Goal: Information Seeking & Learning: Compare options

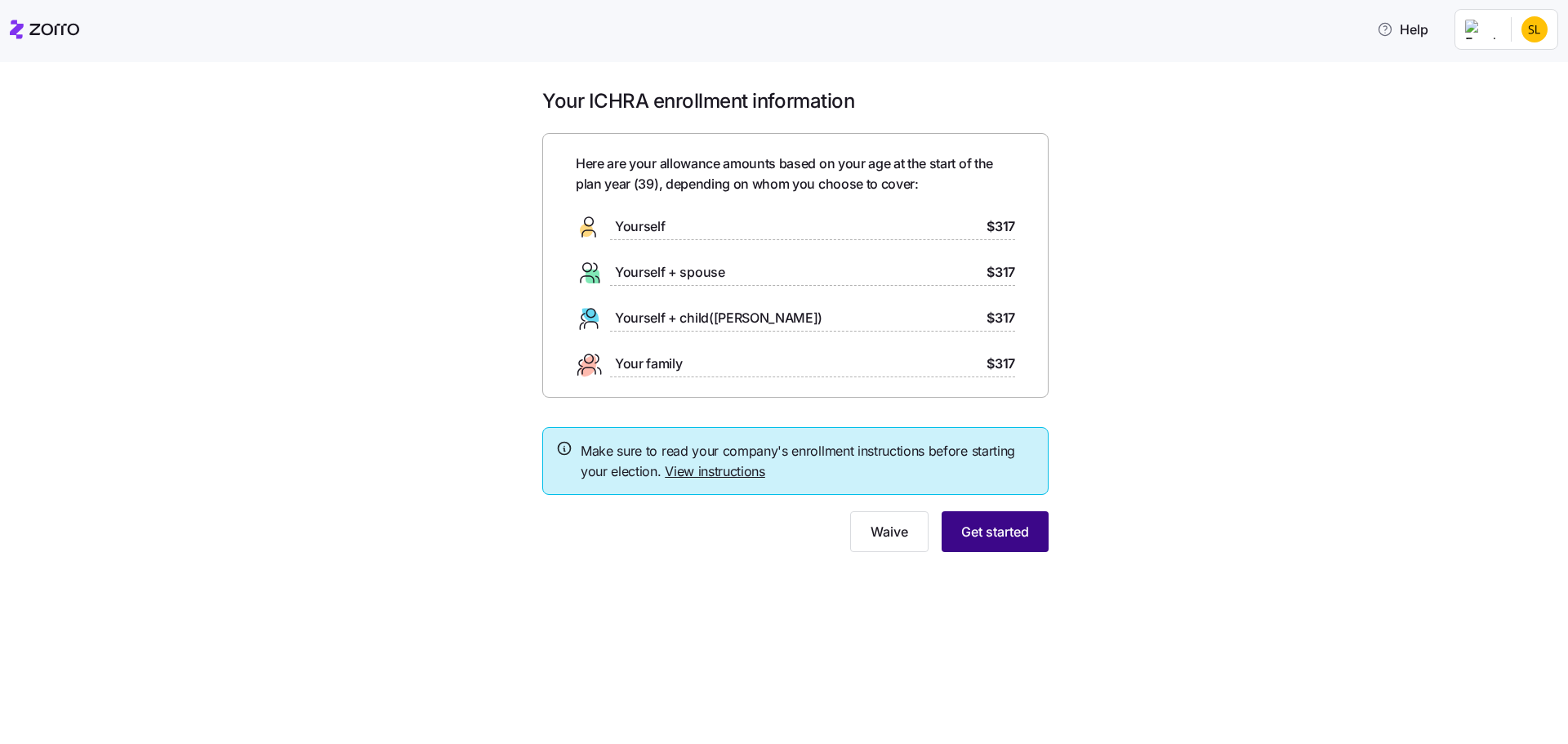
click at [1021, 526] on span "Get started" at bounding box center [995, 532] width 68 height 19
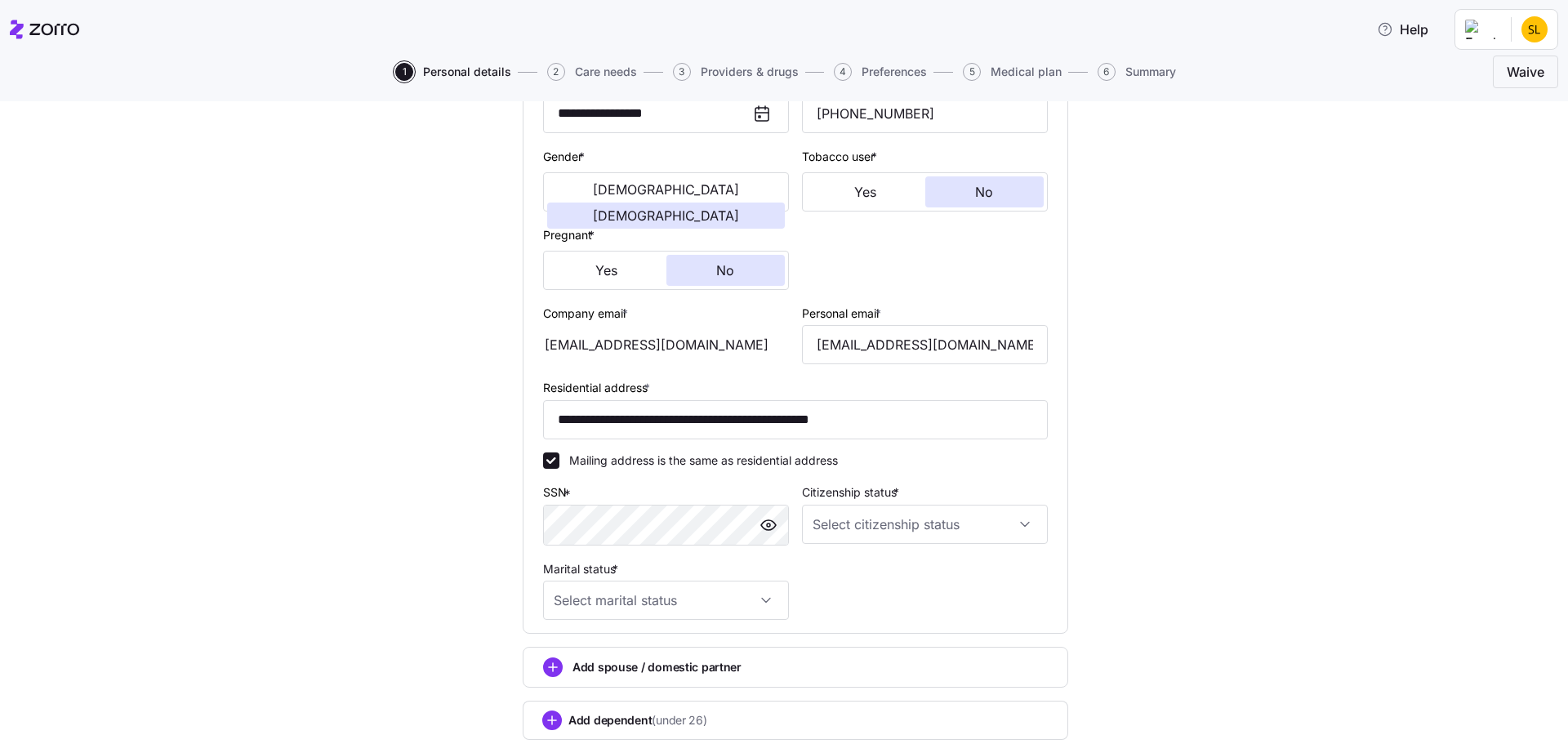
scroll to position [327, 0]
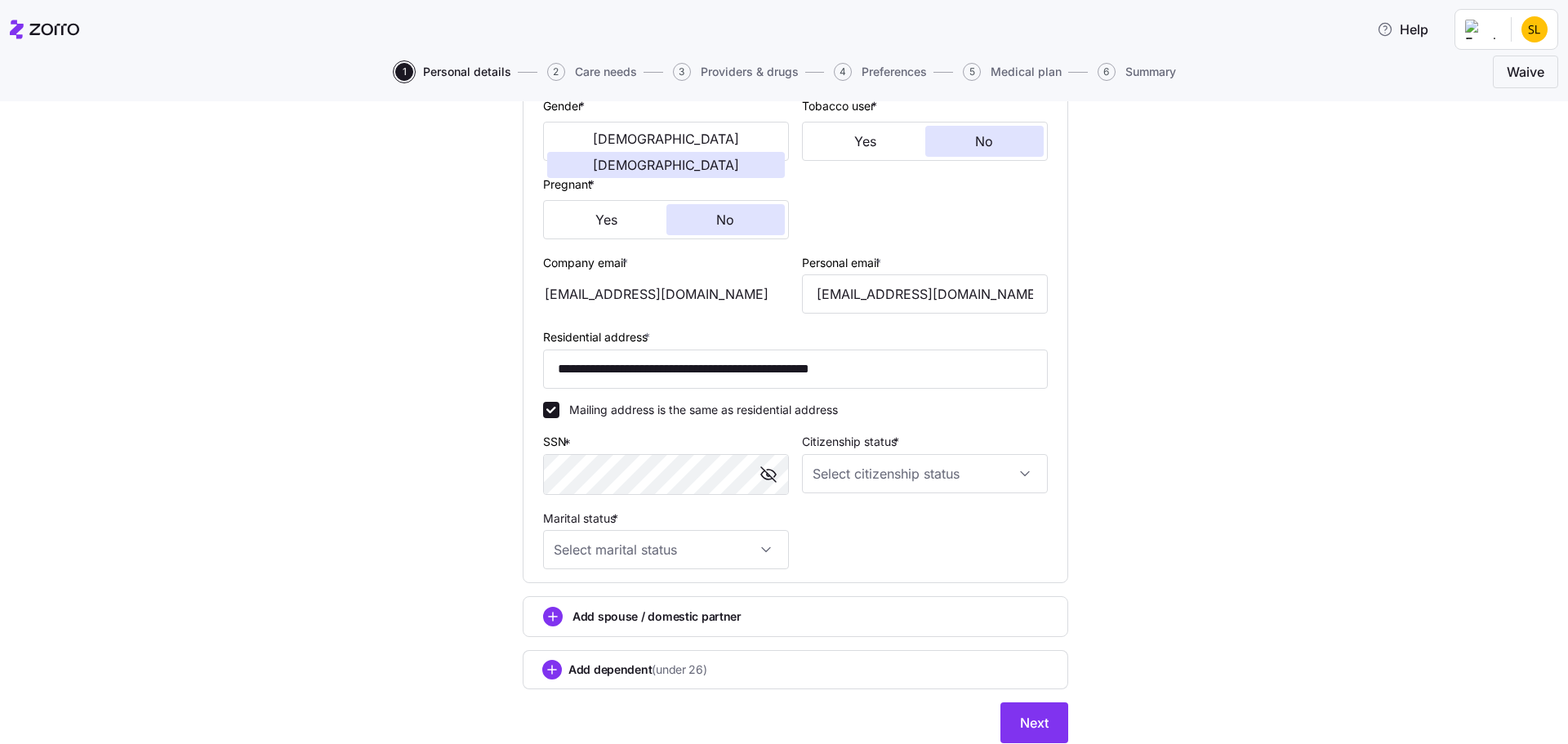
click at [1242, 451] on div "**********" at bounding box center [795, 282] width 1500 height 962
click at [1215, 490] on div "**********" at bounding box center [795, 282] width 1500 height 962
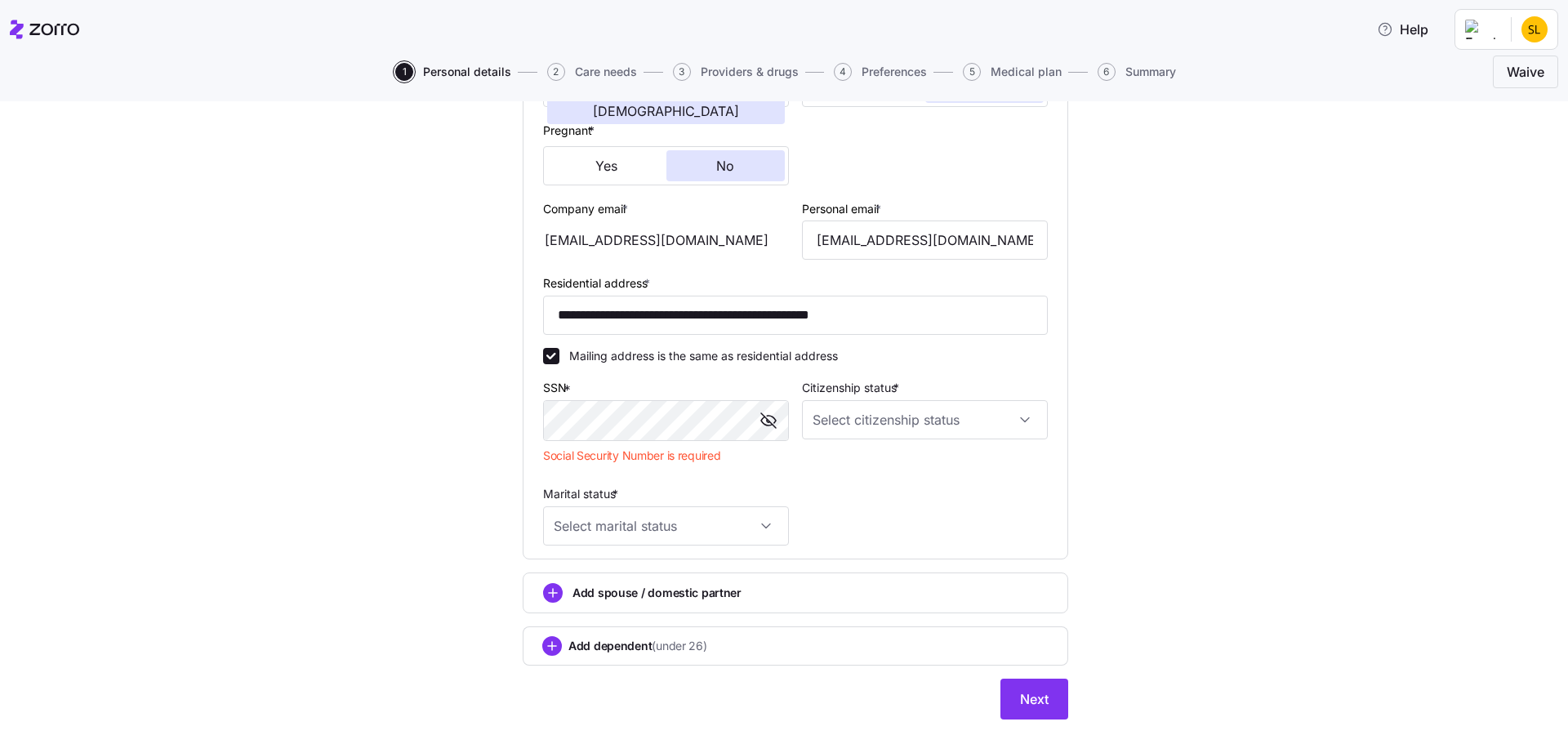
scroll to position [385, 0]
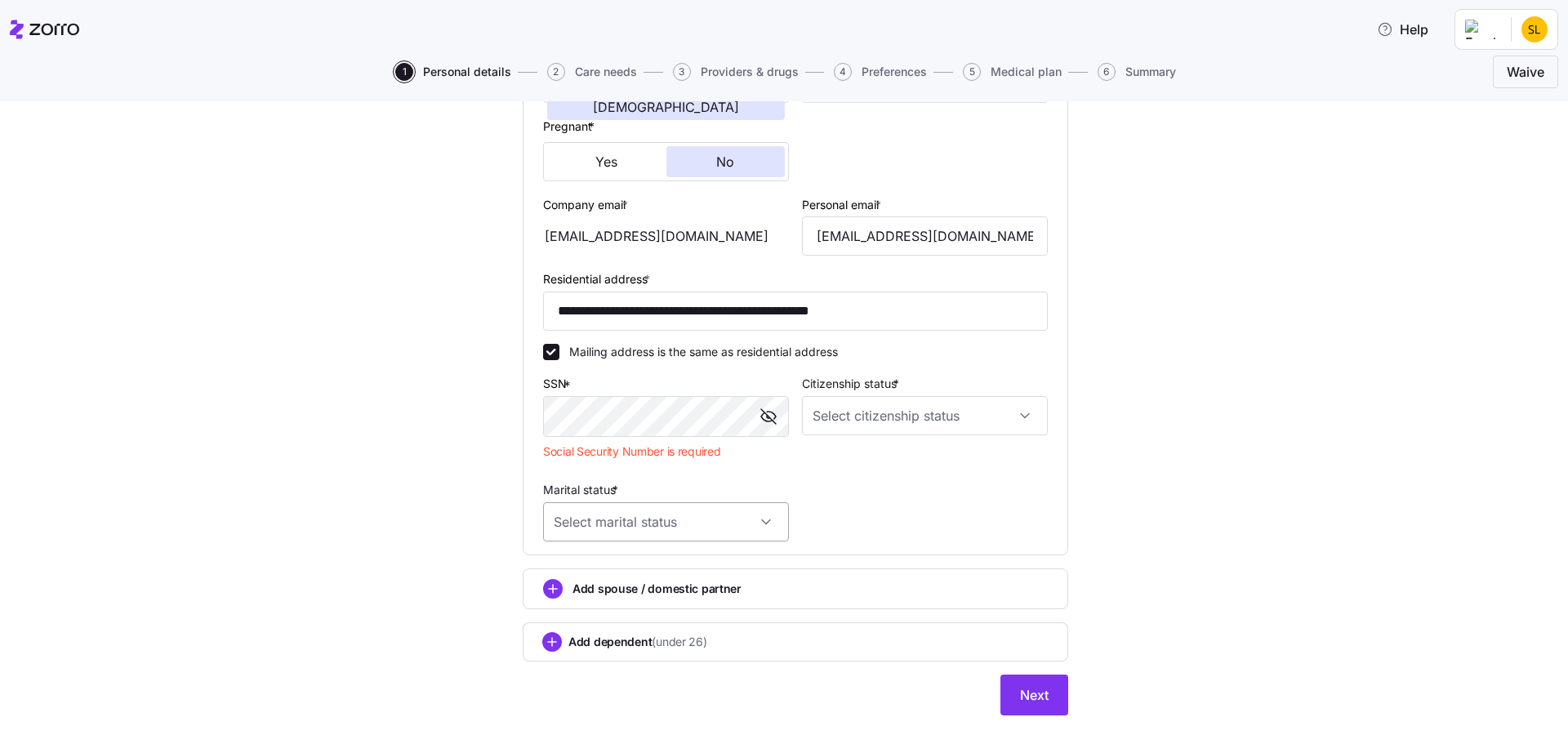
click at [769, 520] on input "Marital status *" at bounding box center [666, 521] width 246 height 39
click at [576, 571] on span "Single" at bounding box center [573, 572] width 32 height 18
type input "Single"
click at [694, 525] on input "Single" at bounding box center [666, 521] width 246 height 39
click at [649, 567] on div "Single" at bounding box center [660, 571] width 233 height 34
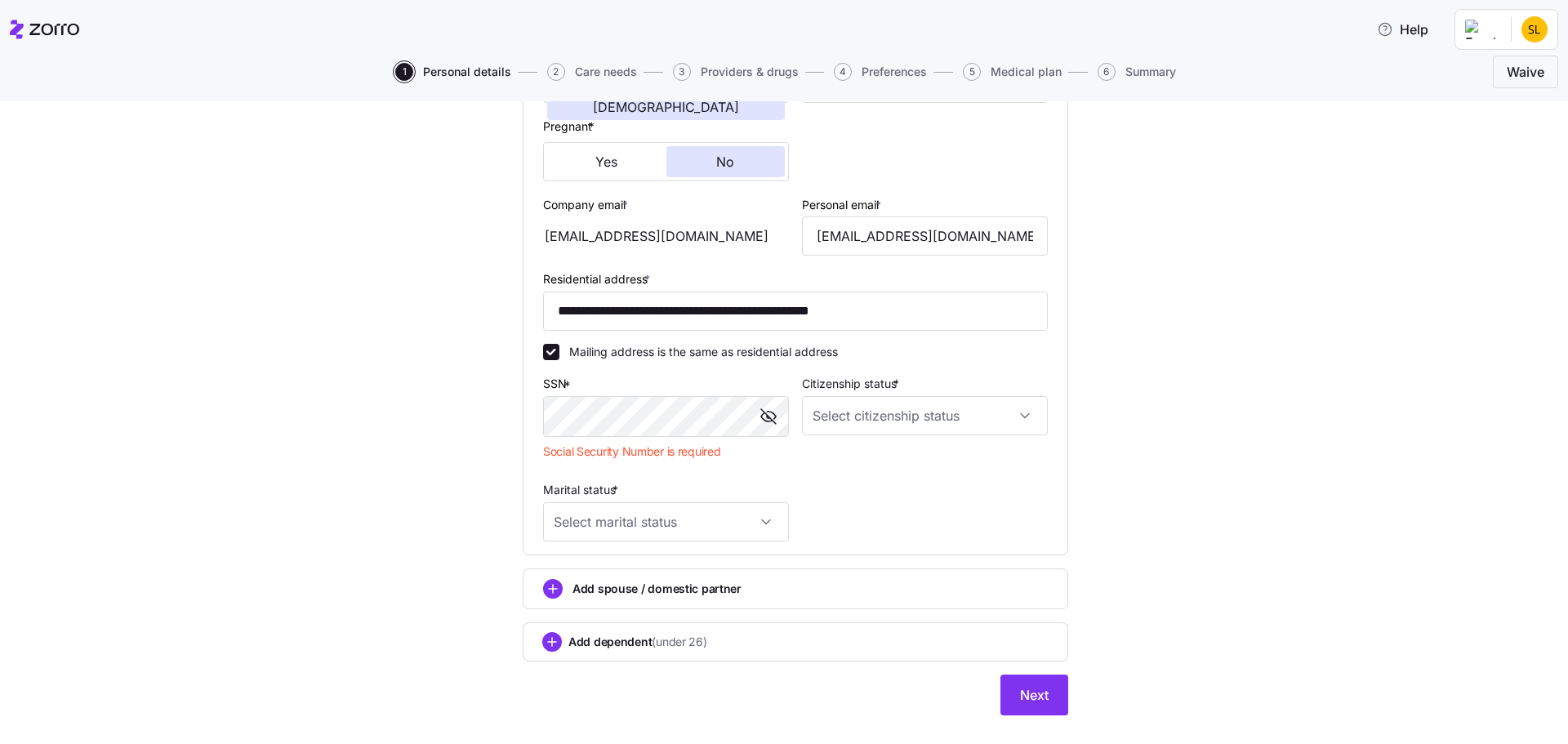
click at [1098, 457] on div "**********" at bounding box center [795, 238] width 1500 height 993
click at [1032, 424] on input "Citizenship status *" at bounding box center [925, 416] width 246 height 39
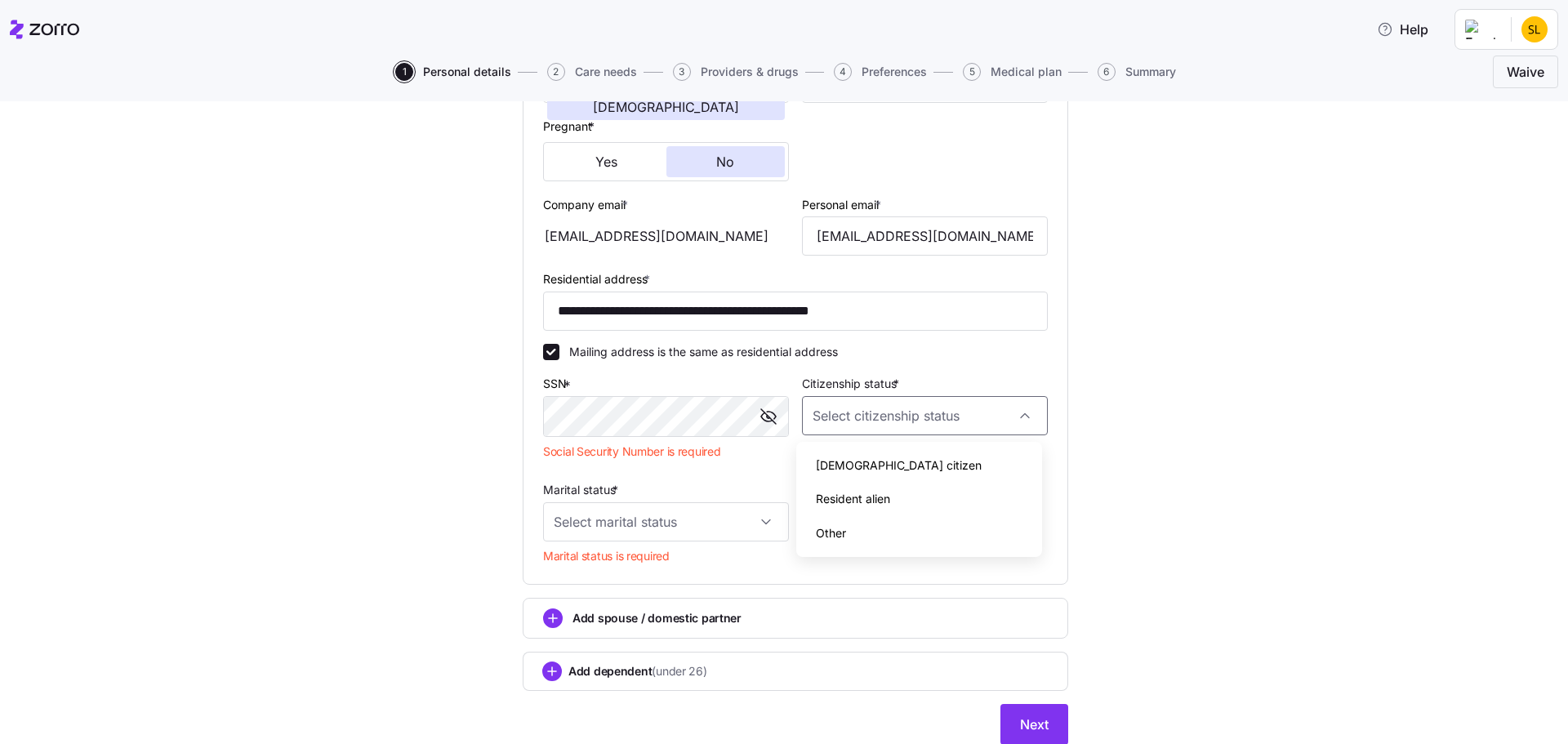
click at [872, 463] on div "[DEMOGRAPHIC_DATA] citizen" at bounding box center [919, 465] width 233 height 34
type input "[DEMOGRAPHIC_DATA] citizen"
click at [774, 518] on input "Marital status *" at bounding box center [666, 521] width 246 height 39
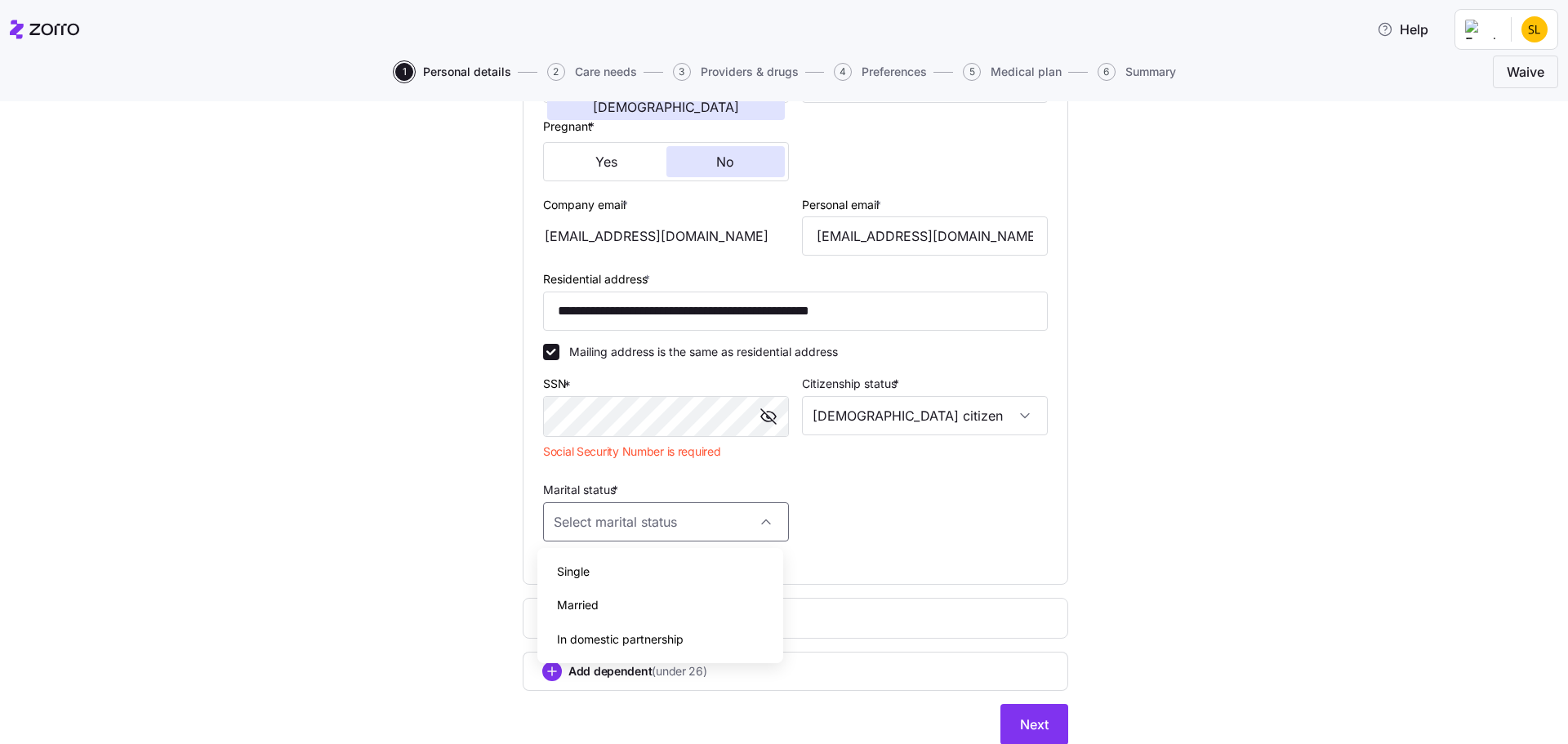
click at [607, 576] on div "Single" at bounding box center [660, 571] width 233 height 34
type input "Single"
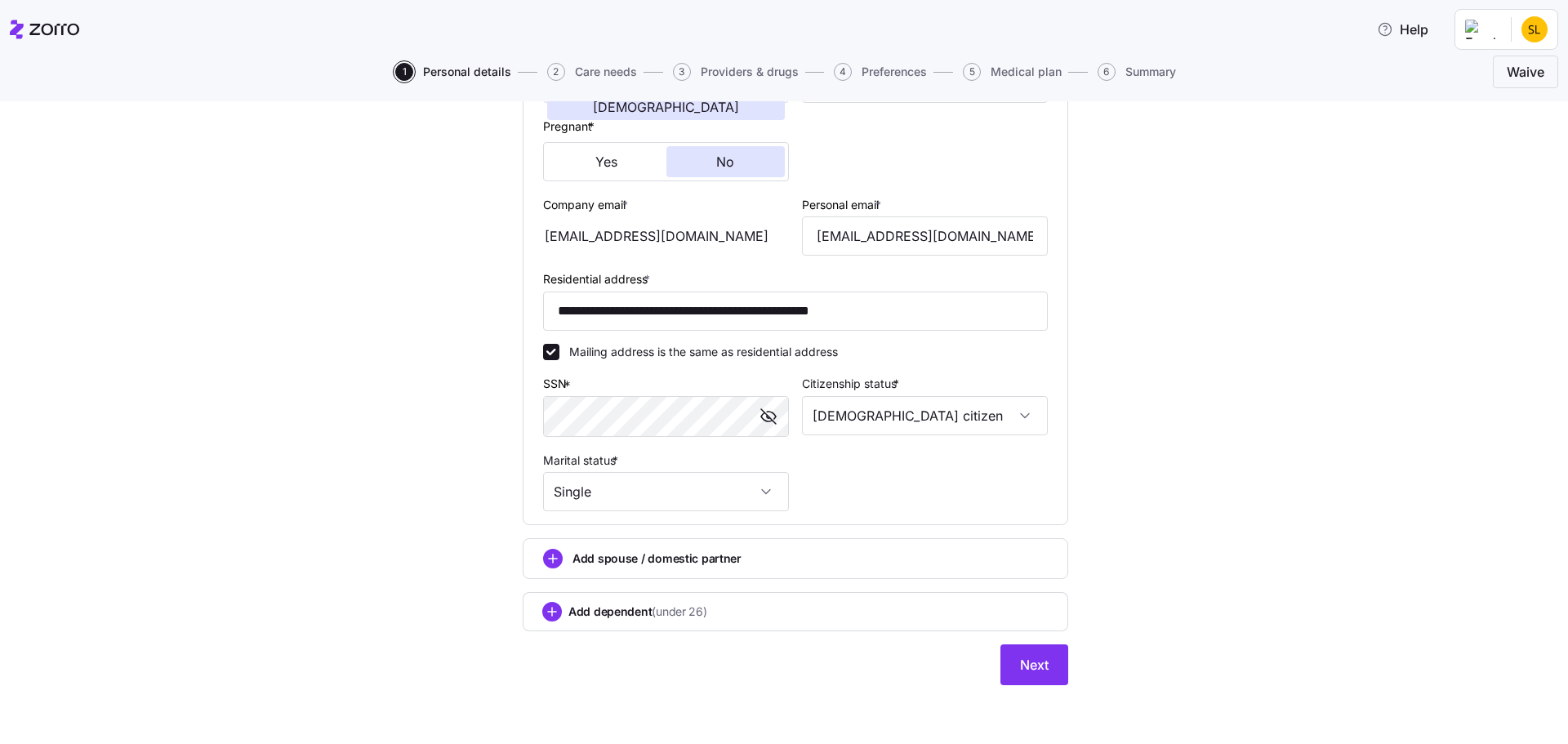
click at [1162, 391] on div "**********" at bounding box center [795, 224] width 1500 height 962
click at [1037, 677] on button "Next" at bounding box center [1035, 665] width 68 height 41
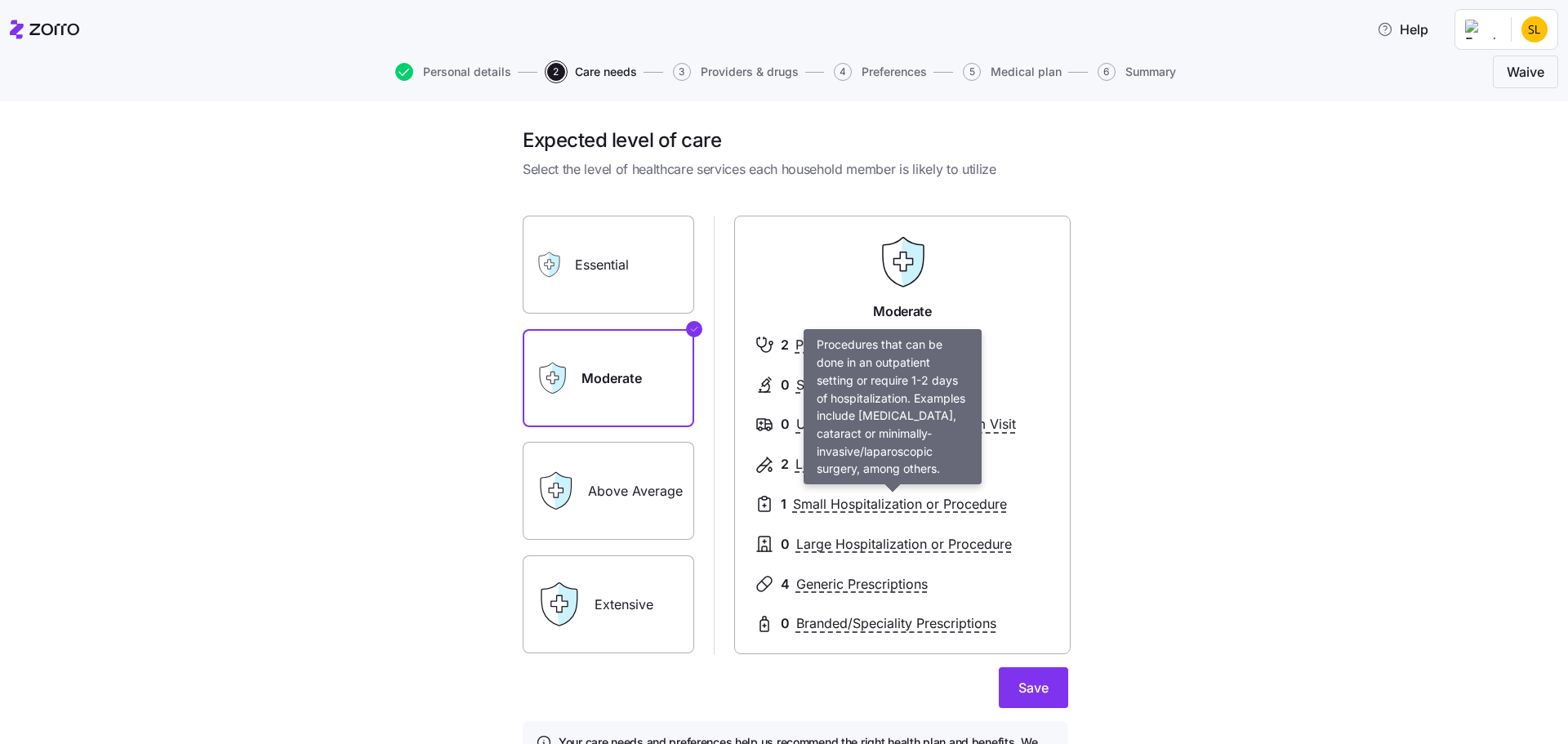
click at [985, 503] on span "Small Hospitalization or Procedure" at bounding box center [899, 504] width 214 height 20
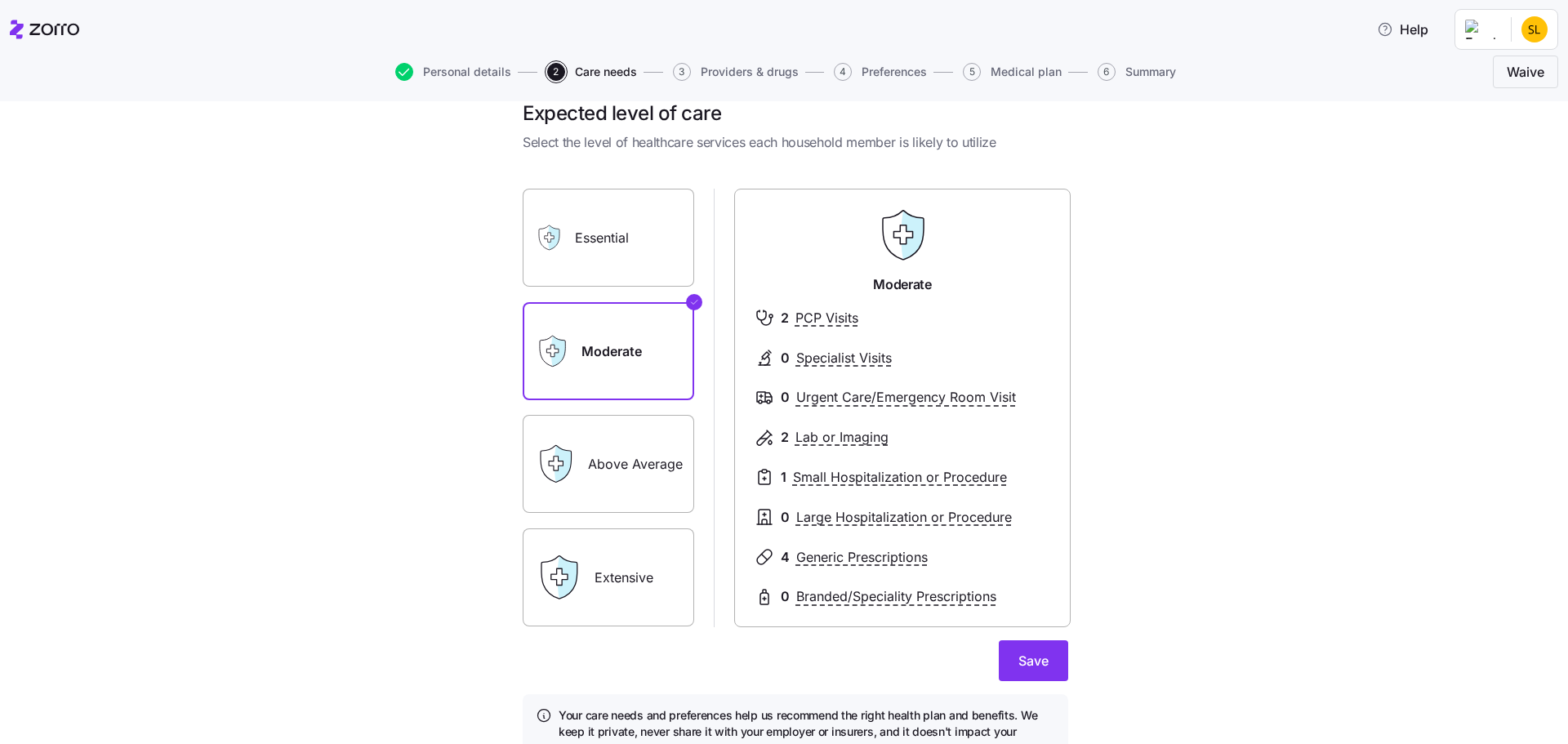
scroll to position [82, 0]
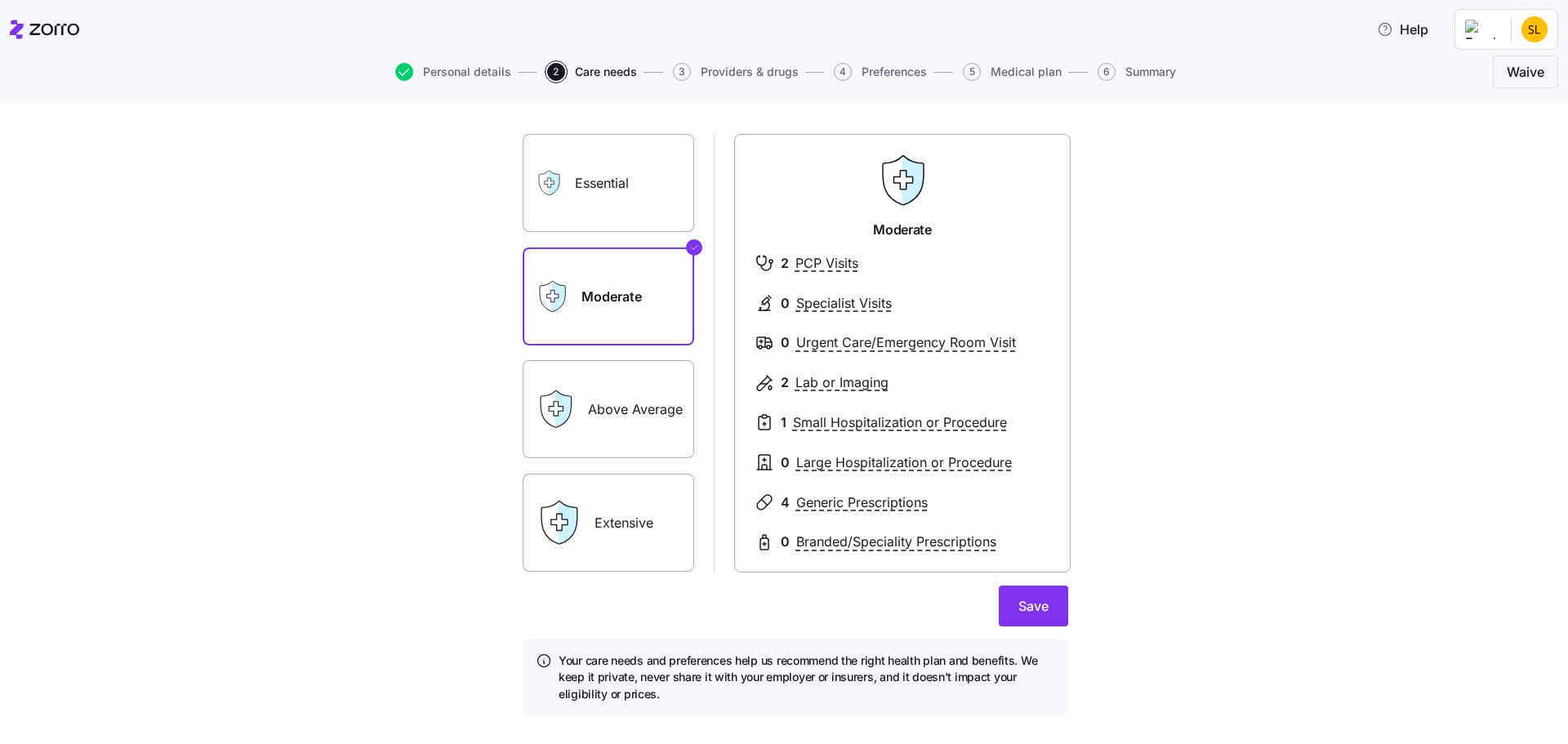
click at [613, 195] on label "Essential" at bounding box center [609, 183] width 171 height 98
click at [0, 0] on input "Essential" at bounding box center [0, 0] width 0 height 0
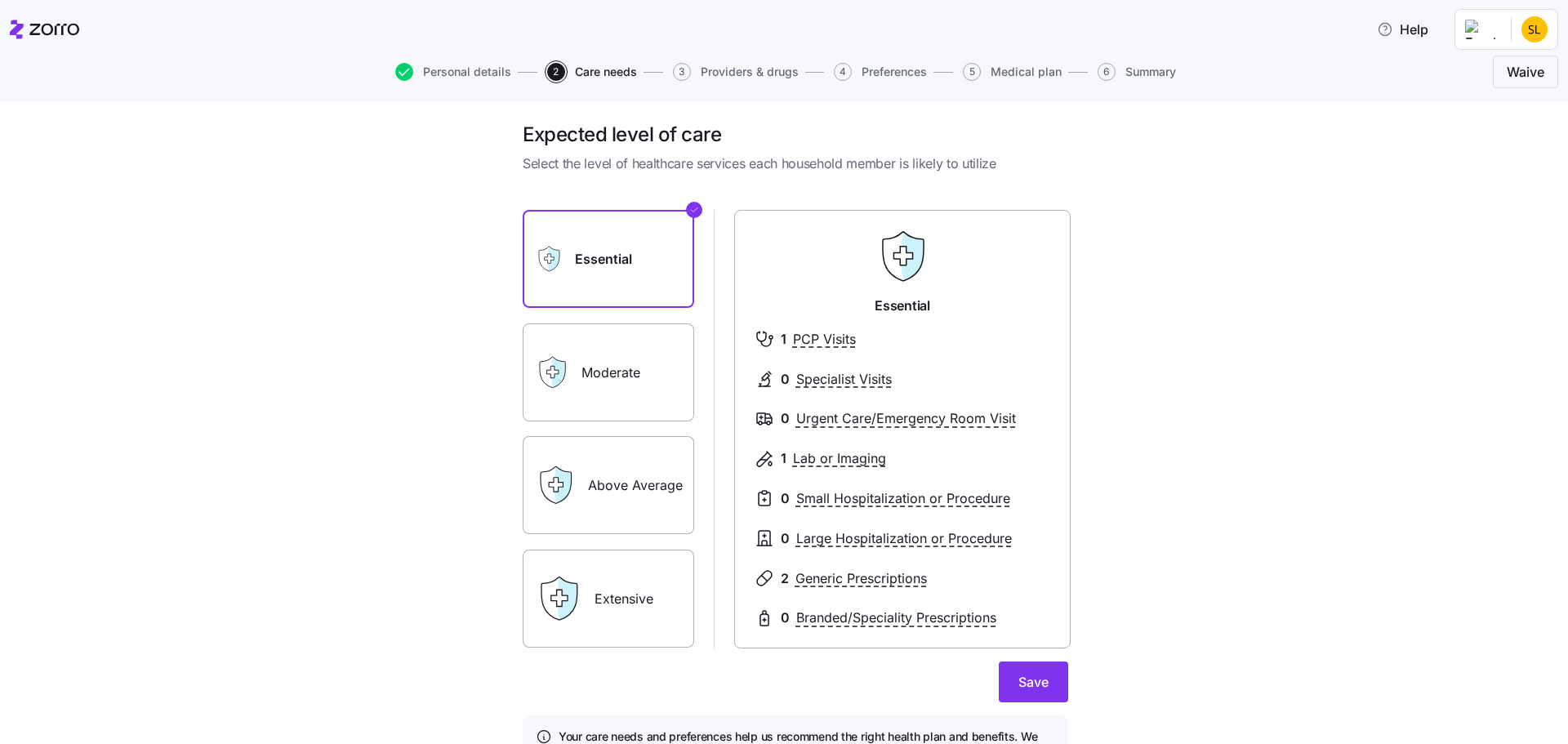
scroll to position [0, 0]
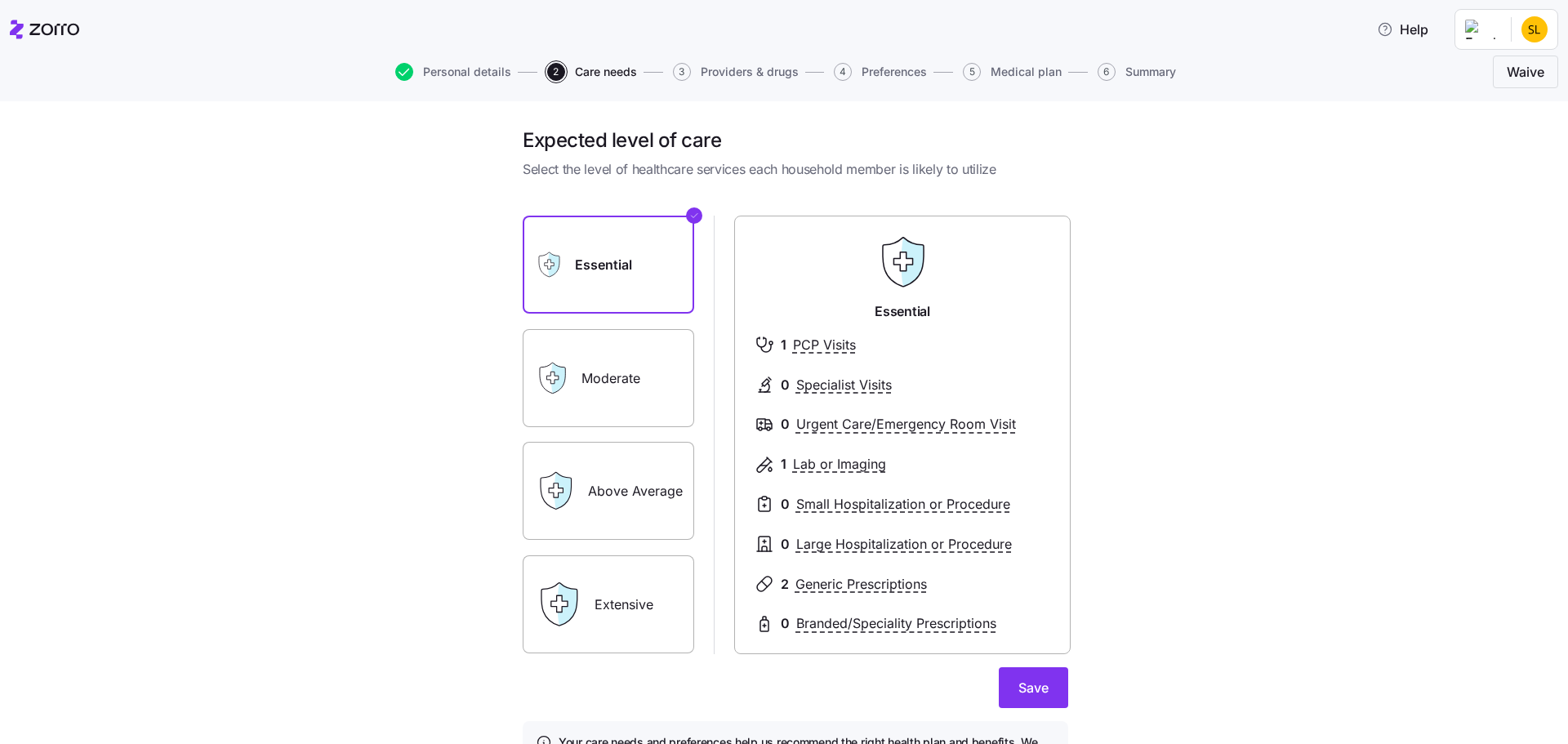
click at [606, 483] on label "Above Average" at bounding box center [609, 491] width 171 height 98
click at [0, 0] on input "Above Average" at bounding box center [0, 0] width 0 height 0
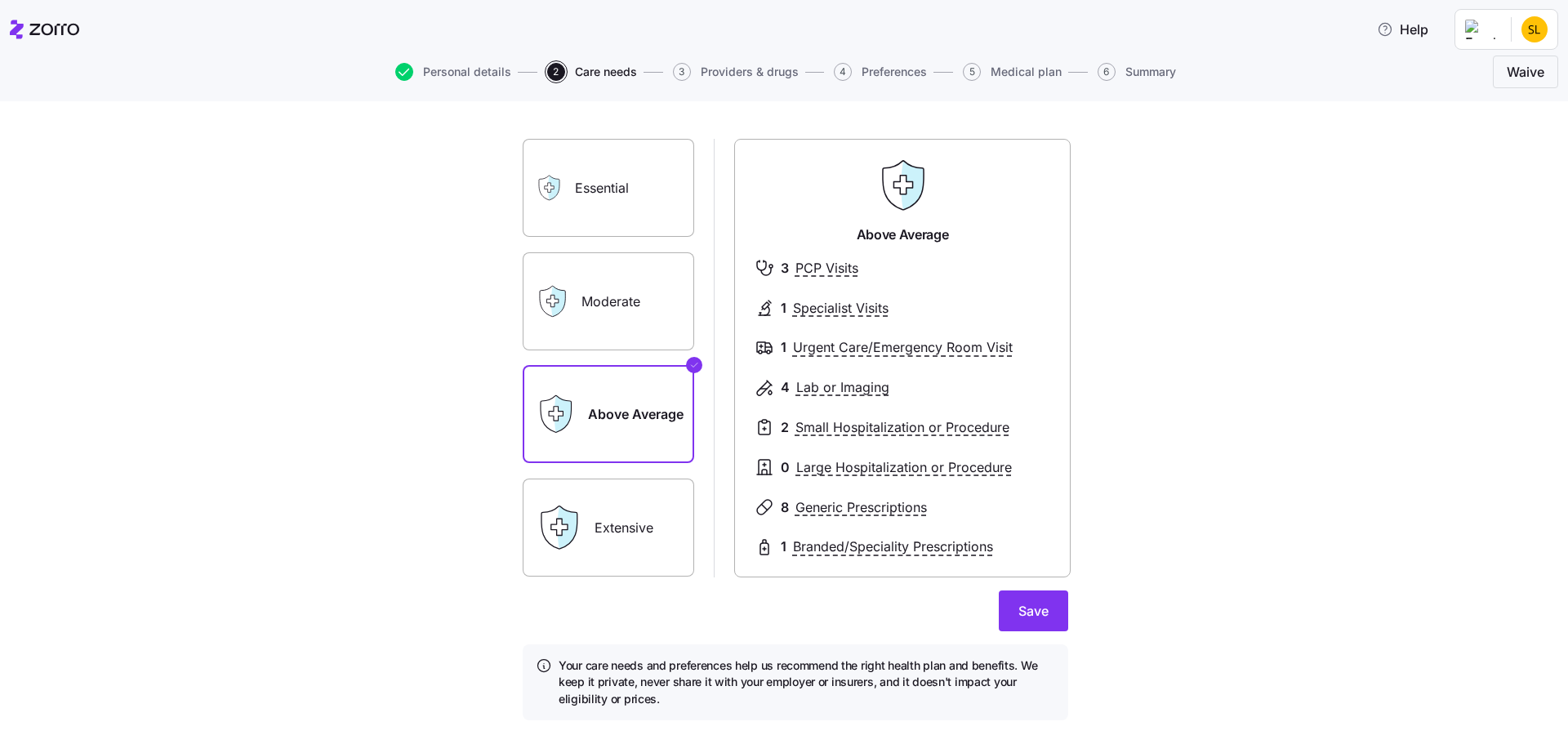
scroll to position [82, 0]
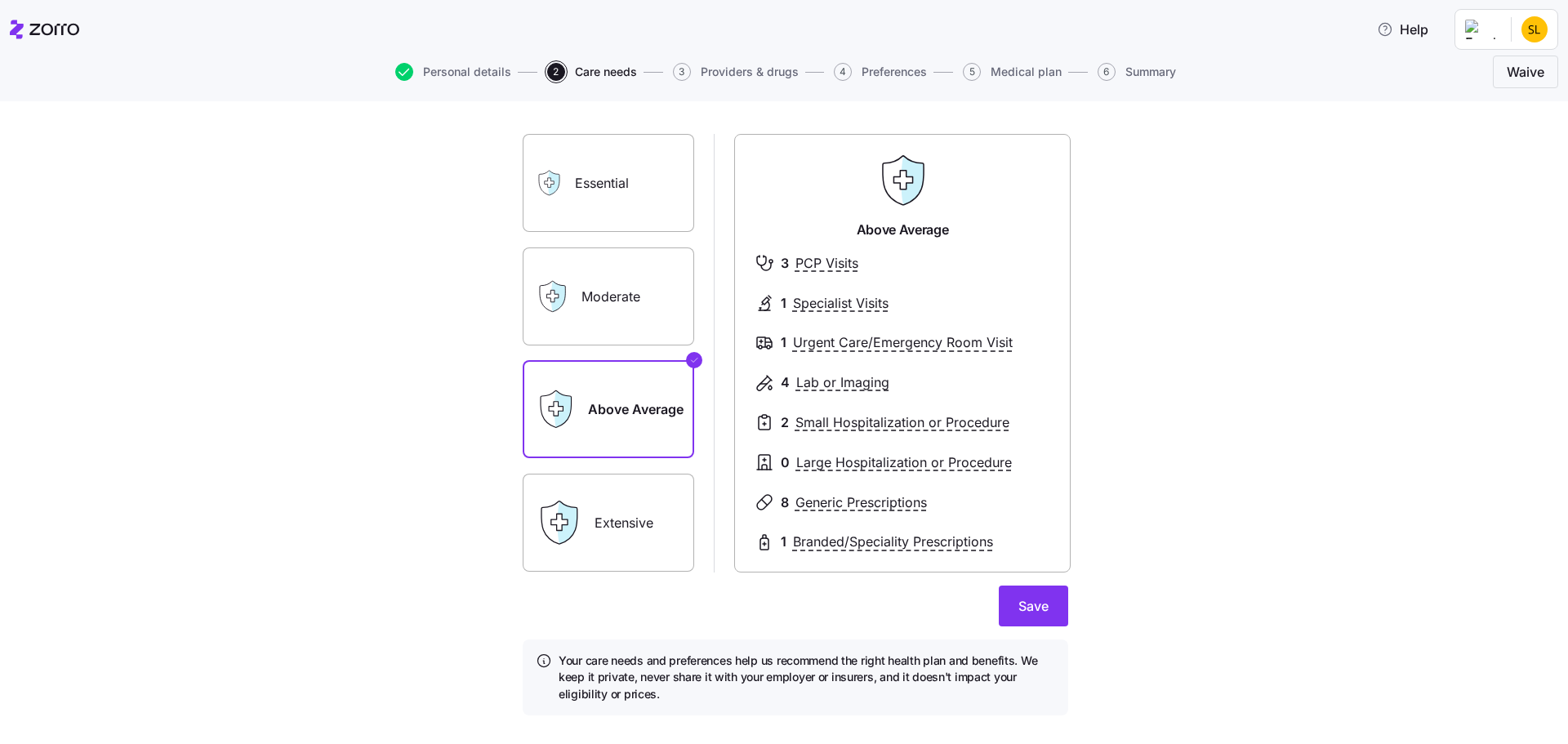
click at [628, 523] on label "Extensive" at bounding box center [609, 523] width 171 height 98
click at [0, 0] on input "Extensive" at bounding box center [0, 0] width 0 height 0
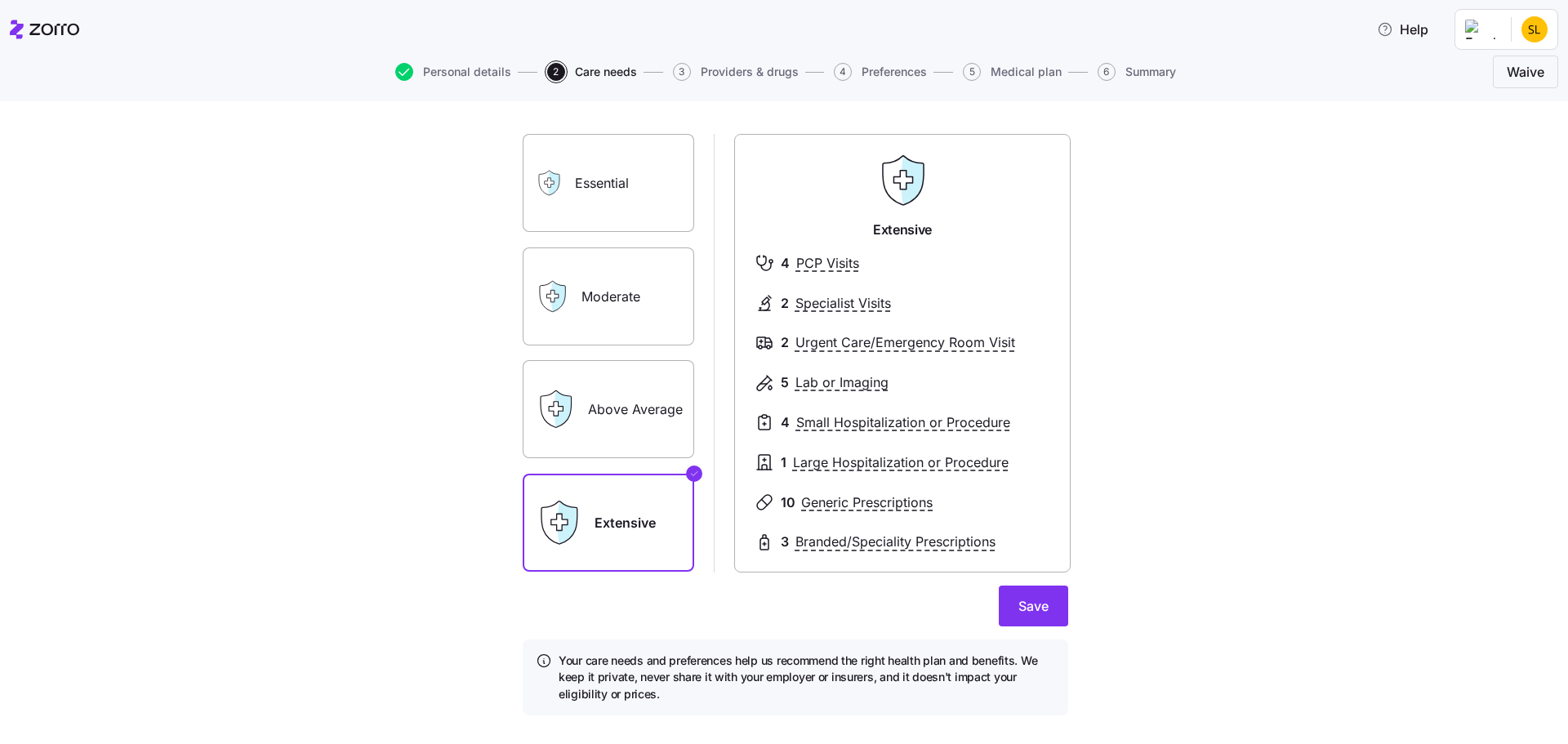
click at [606, 205] on label "Essential" at bounding box center [609, 183] width 171 height 98
click at [0, 0] on input "Essential" at bounding box center [0, 0] width 0 height 0
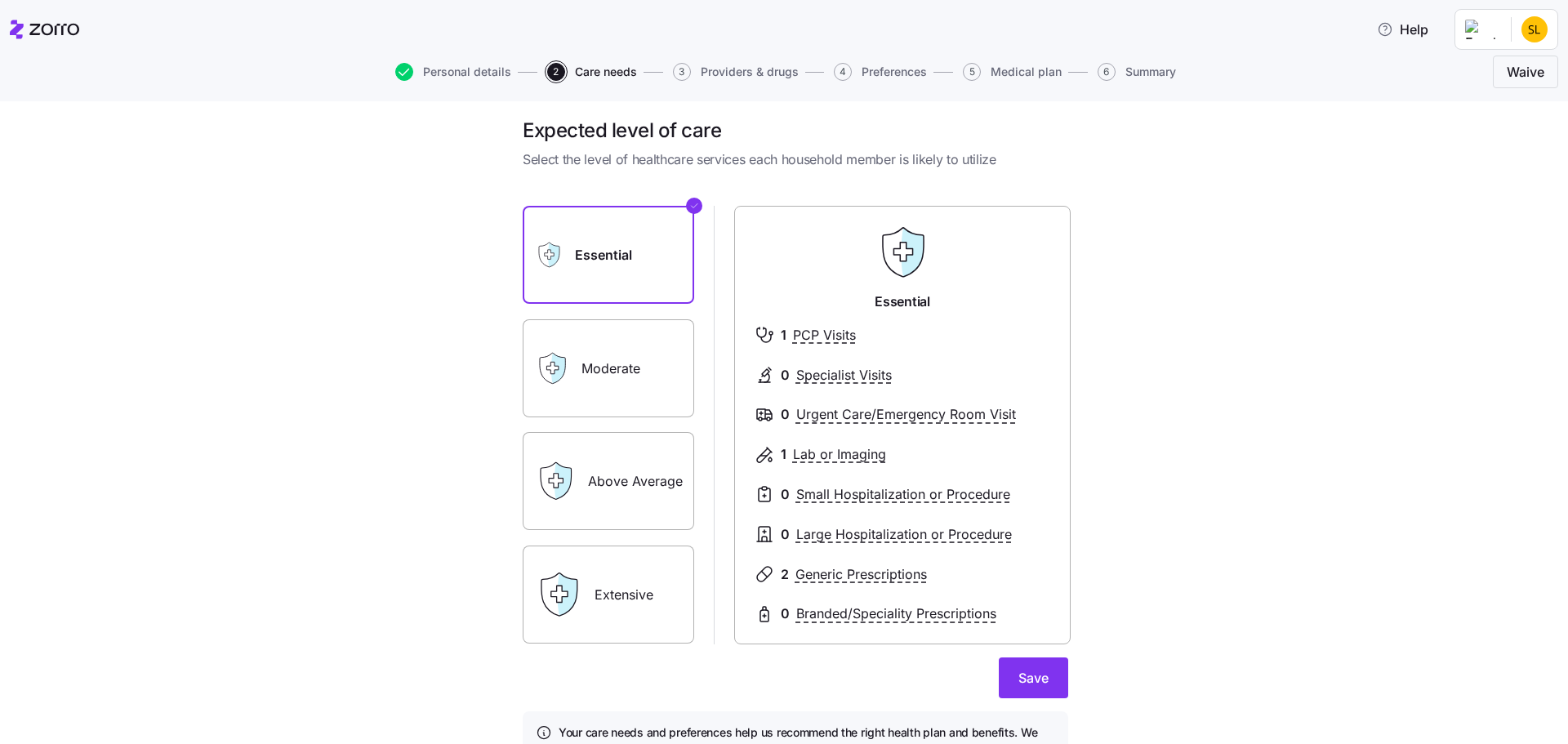
scroll to position [0, 0]
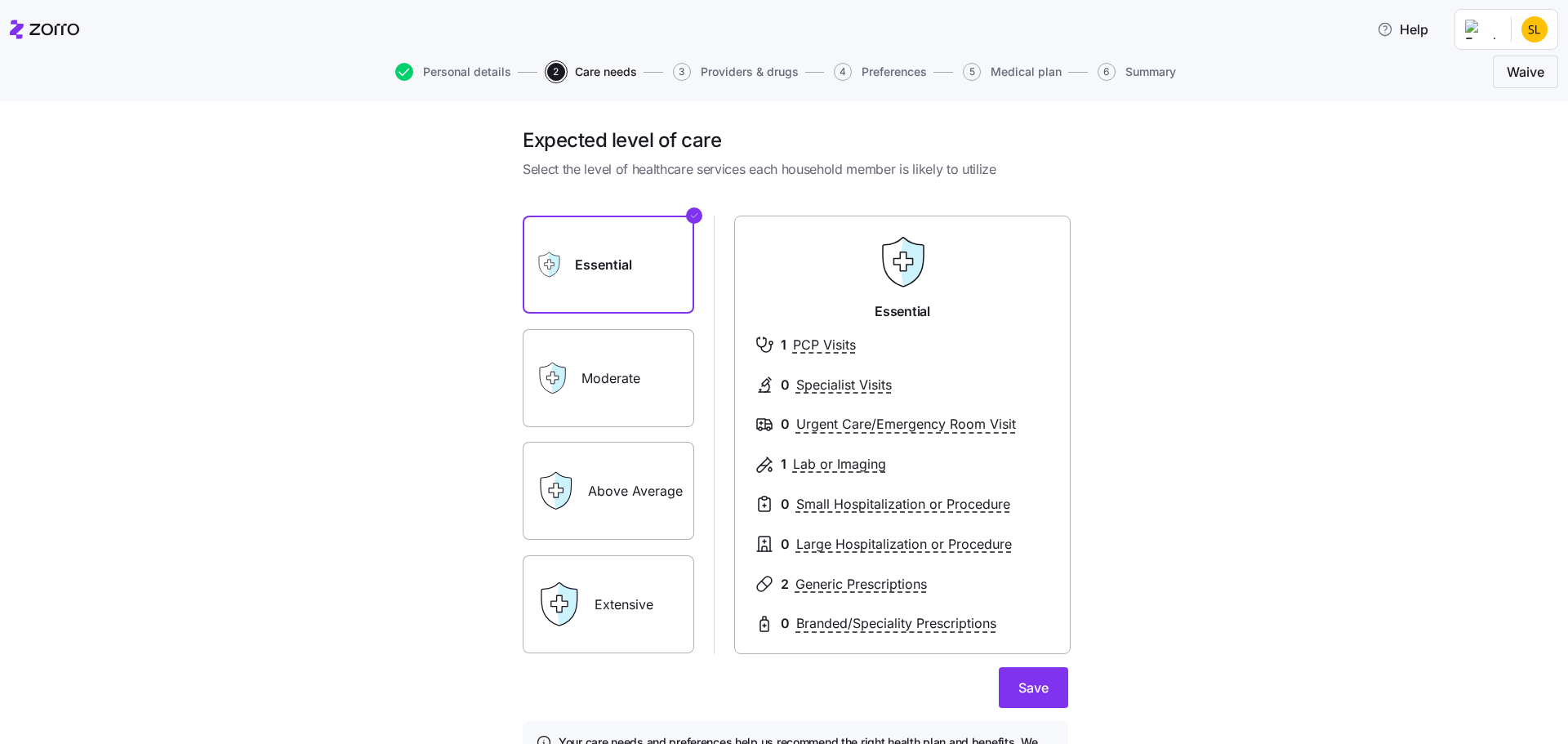
click at [547, 378] on icon at bounding box center [552, 377] width 11 height 11
click at [616, 369] on label "Moderate" at bounding box center [609, 378] width 171 height 98
click at [0, 0] on input "Moderate" at bounding box center [0, 0] width 0 height 0
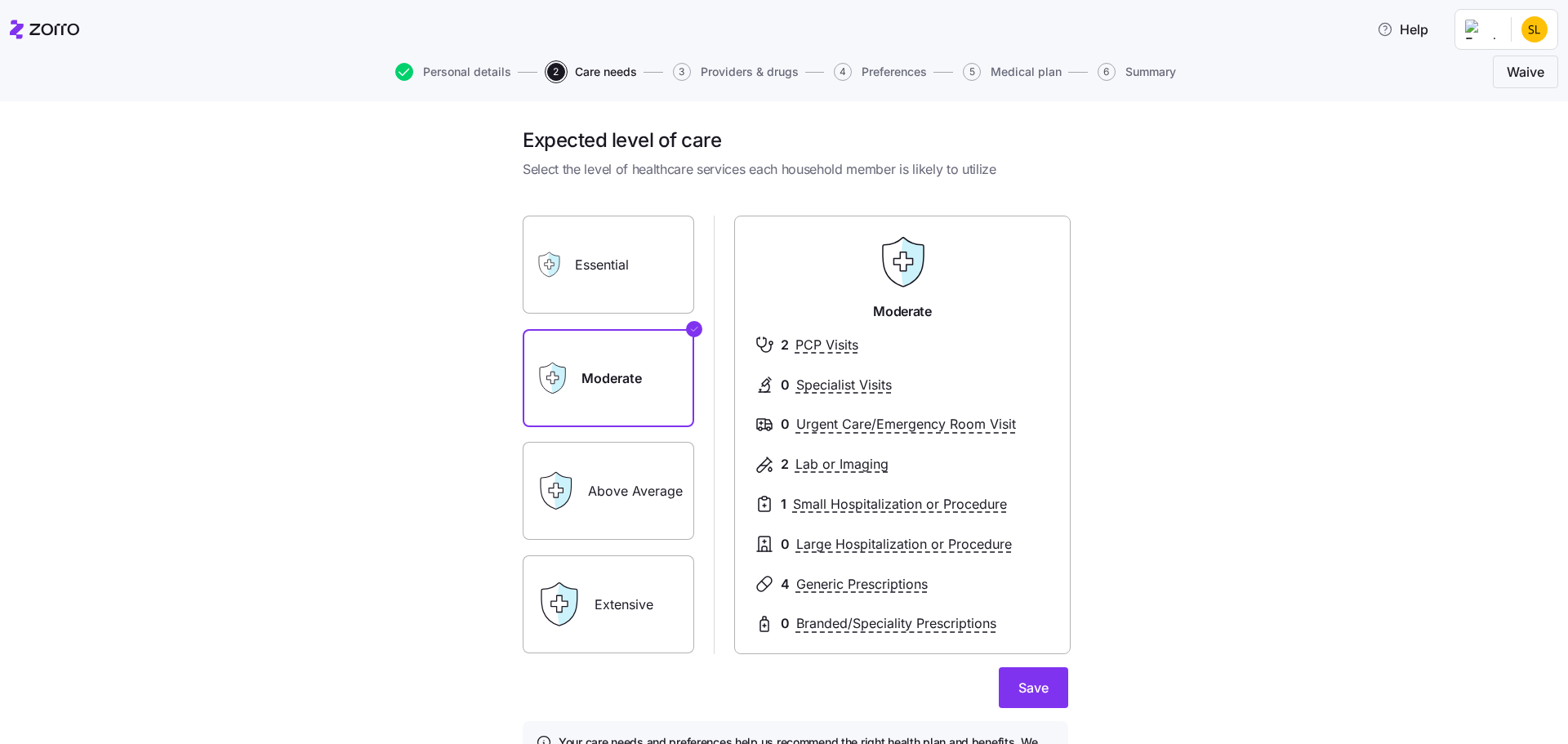
click at [639, 285] on label "Essential" at bounding box center [609, 265] width 171 height 98
click at [0, 0] on input "Essential" at bounding box center [0, 0] width 0 height 0
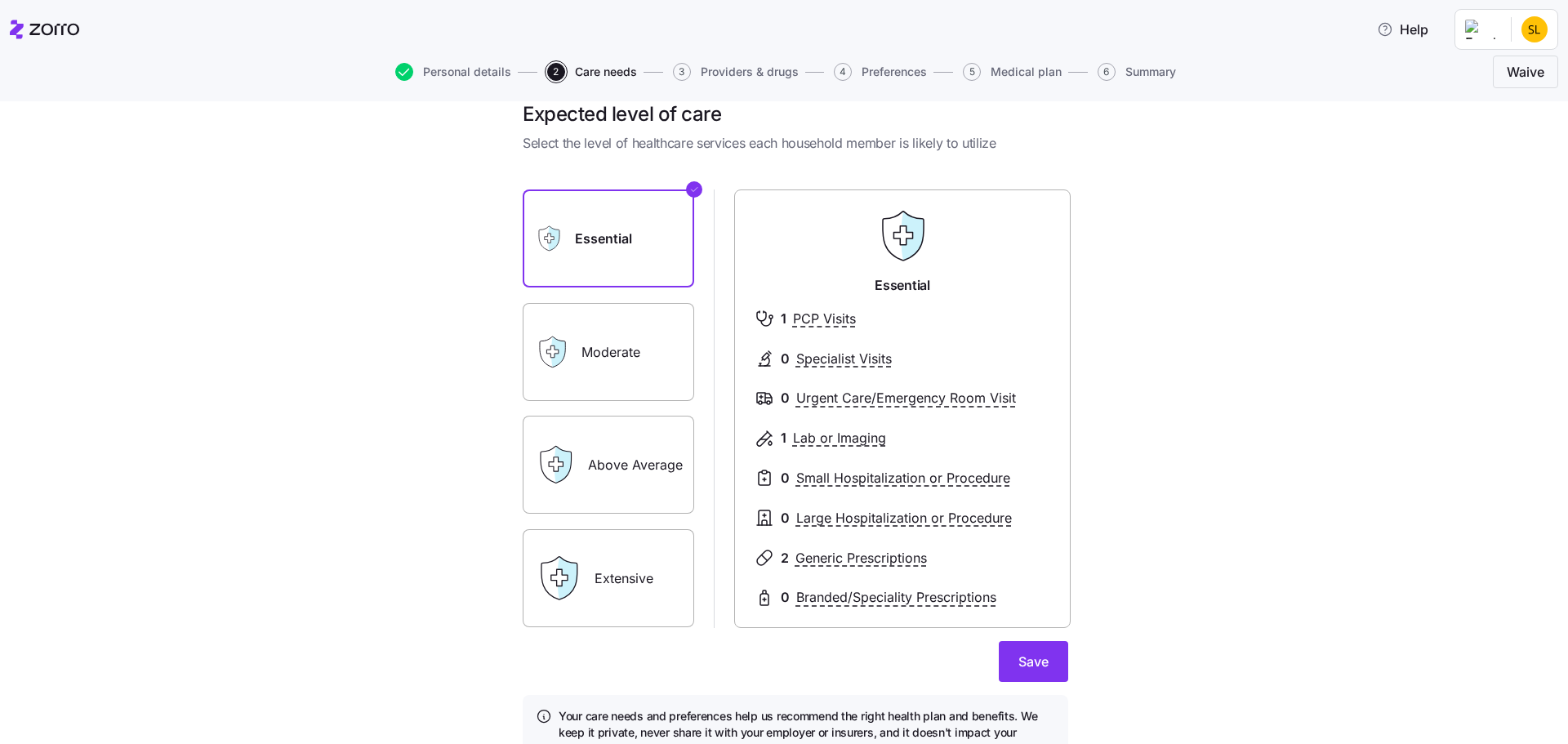
scroll to position [82, 0]
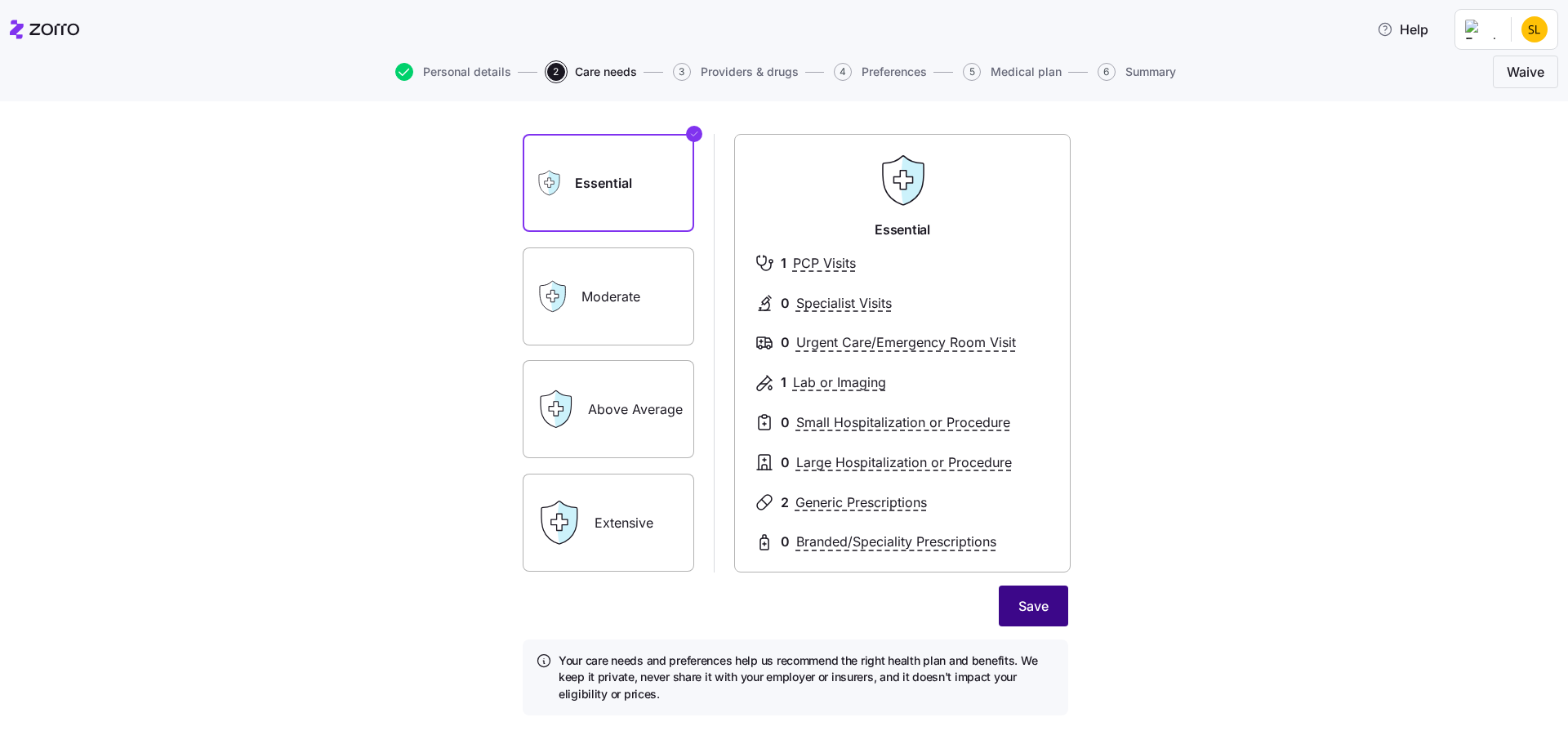
click at [1035, 613] on span "Save" at bounding box center [1034, 606] width 31 height 19
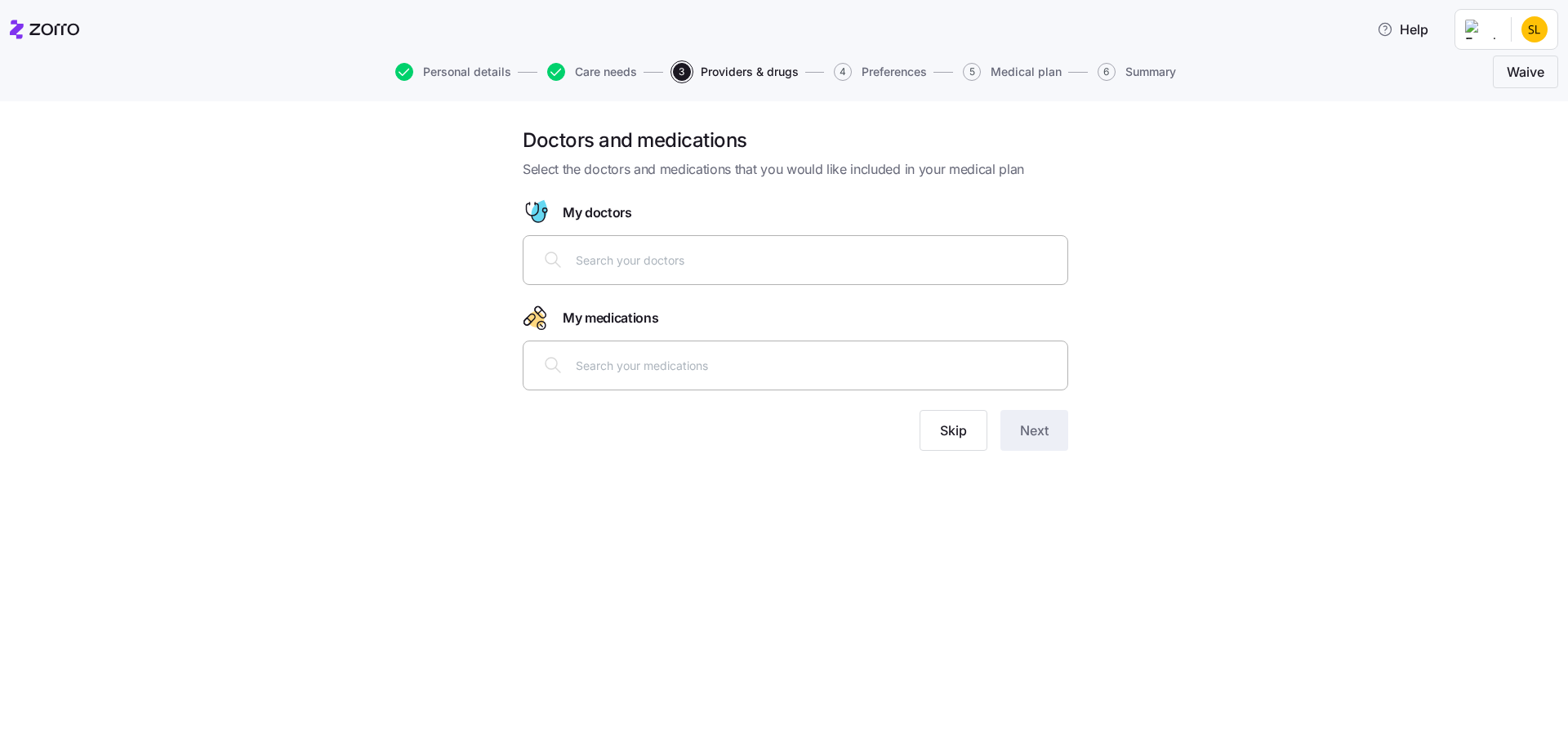
click at [958, 261] on input "text" at bounding box center [817, 259] width 482 height 18
click at [964, 431] on span "Skip" at bounding box center [953, 431] width 27 height 19
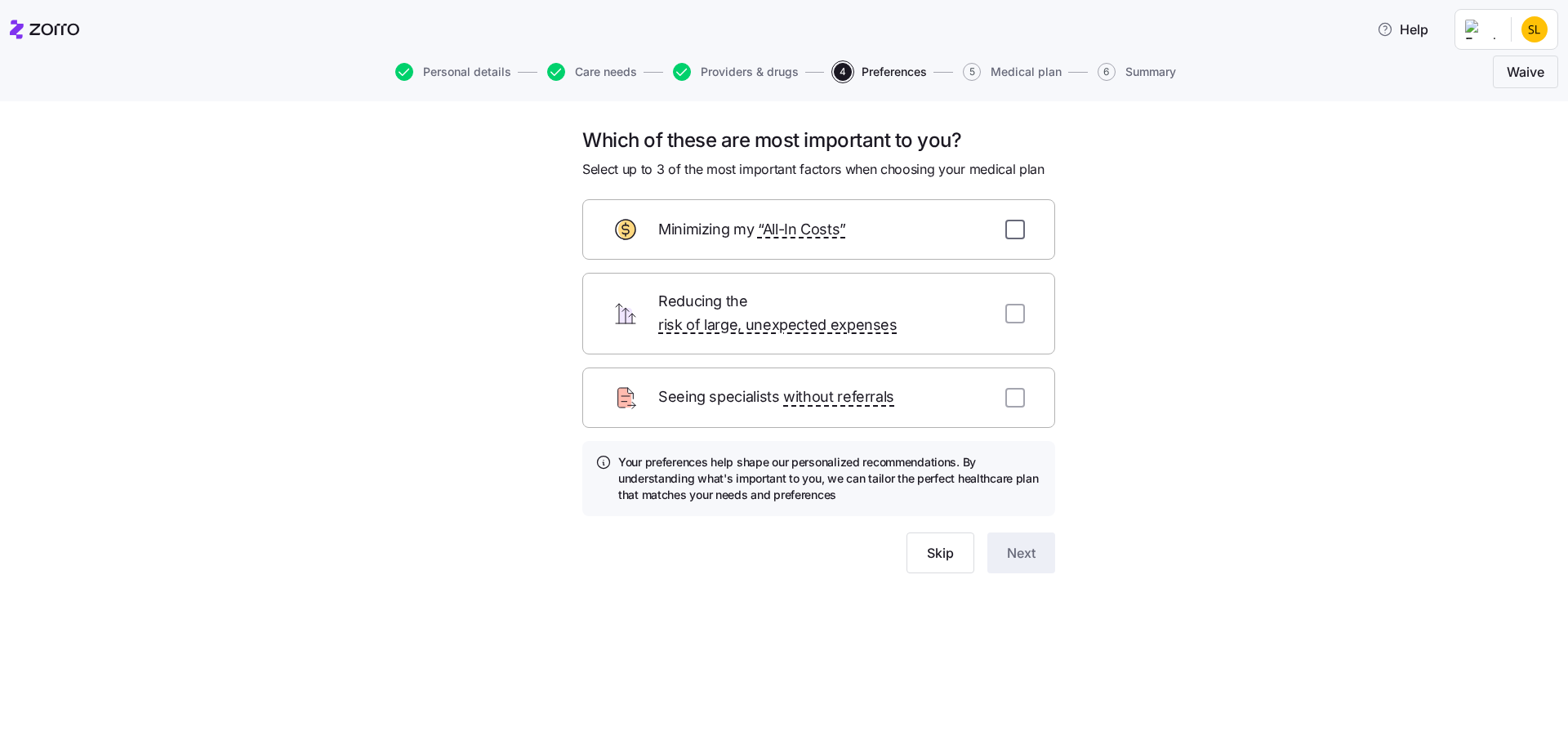
click at [1014, 229] on input "checkbox" at bounding box center [1015, 230] width 19 height 19
checkbox input "true"
click at [1010, 543] on span "Next" at bounding box center [1021, 553] width 29 height 19
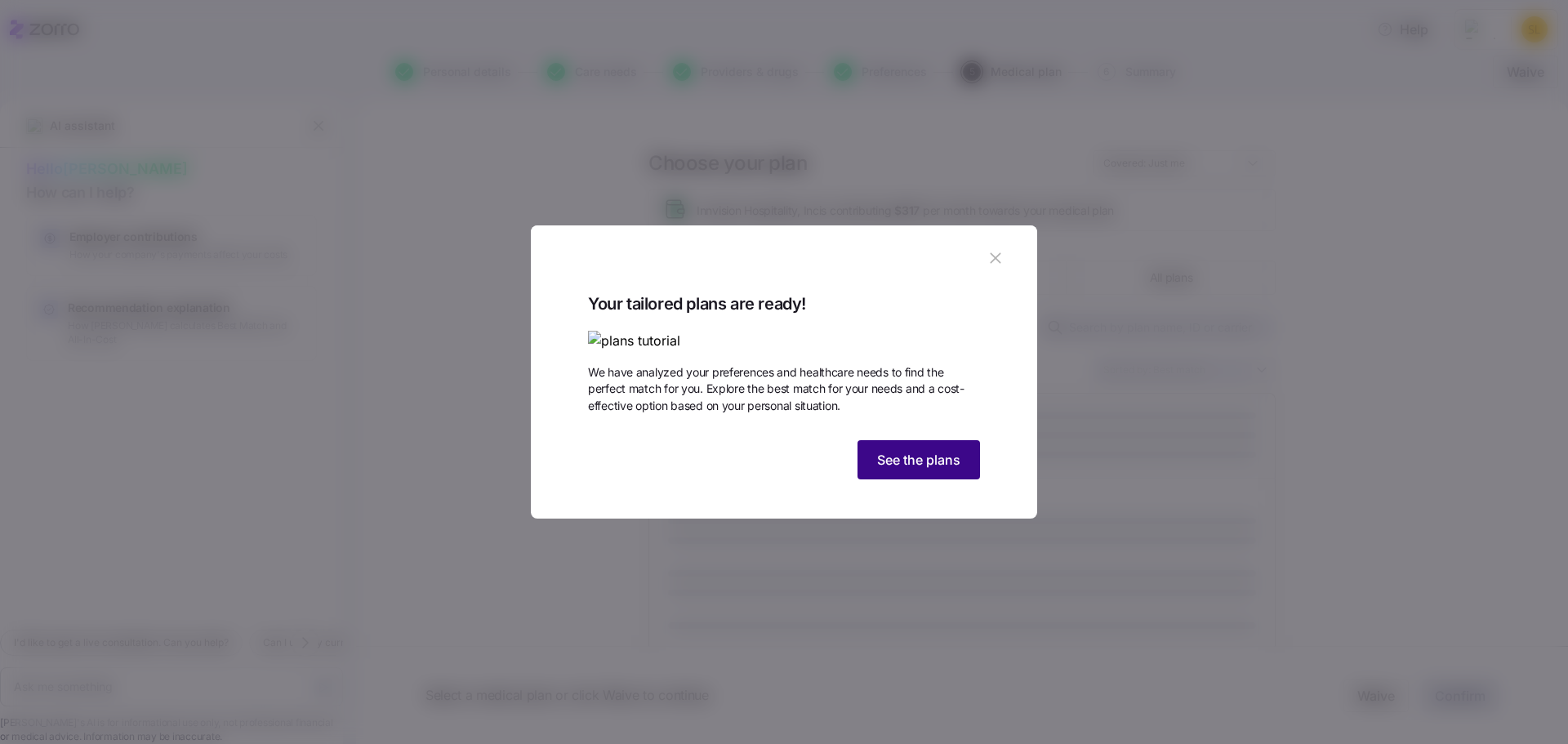
click at [961, 479] on button "See the plans" at bounding box center [918, 459] width 122 height 39
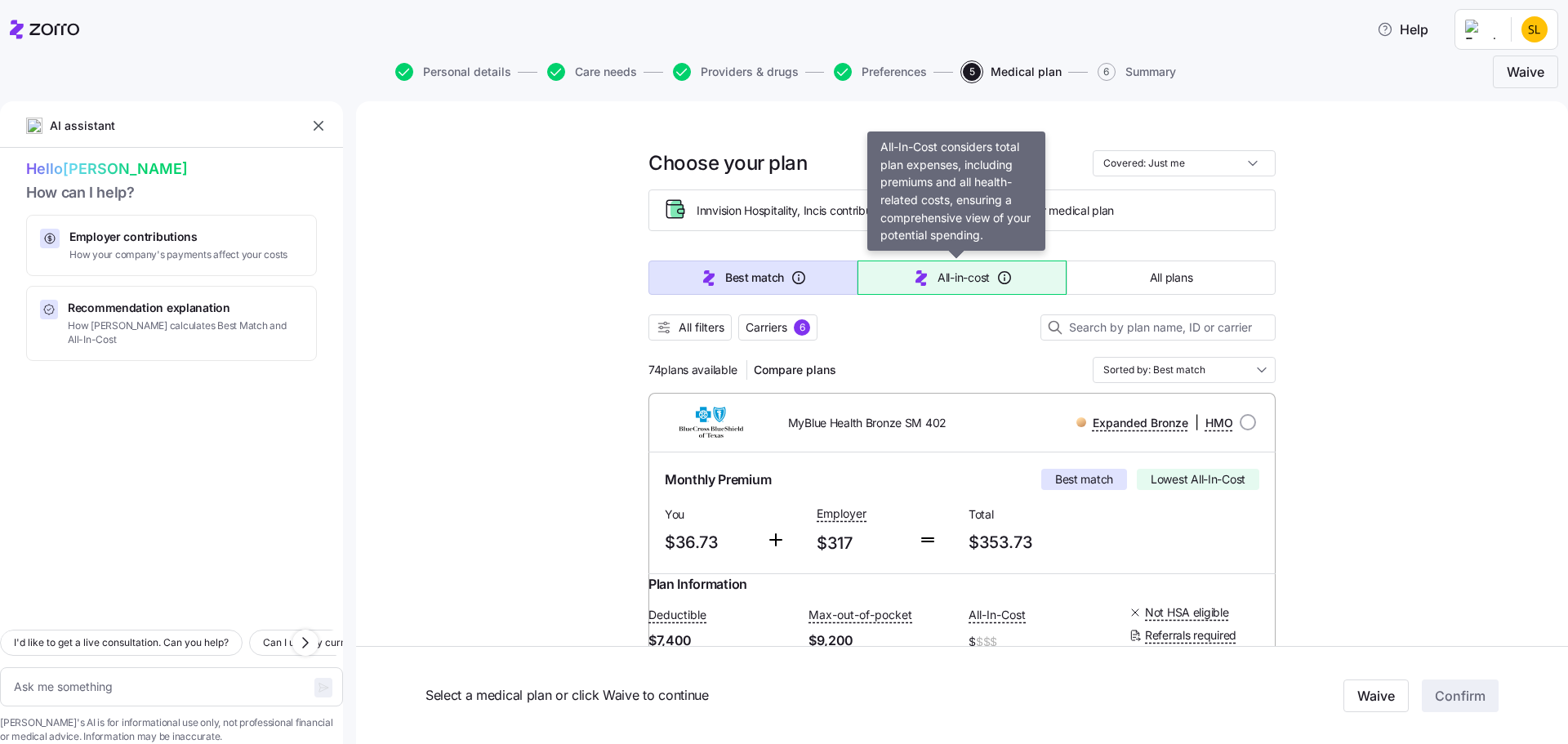
click at [952, 272] on span "All-in-cost" at bounding box center [964, 278] width 52 height 17
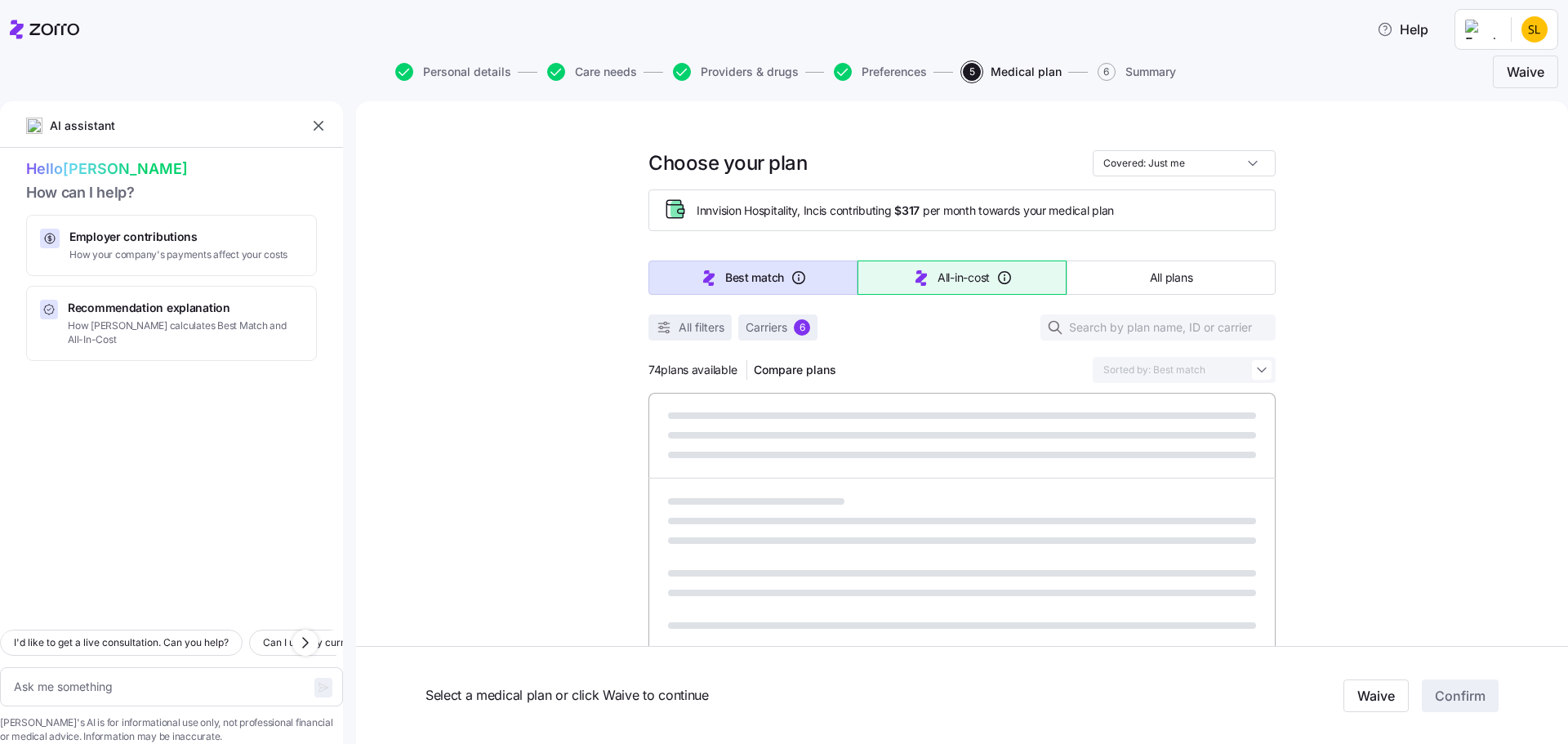
type textarea "x"
type input "Sorted by: All-in-cost"
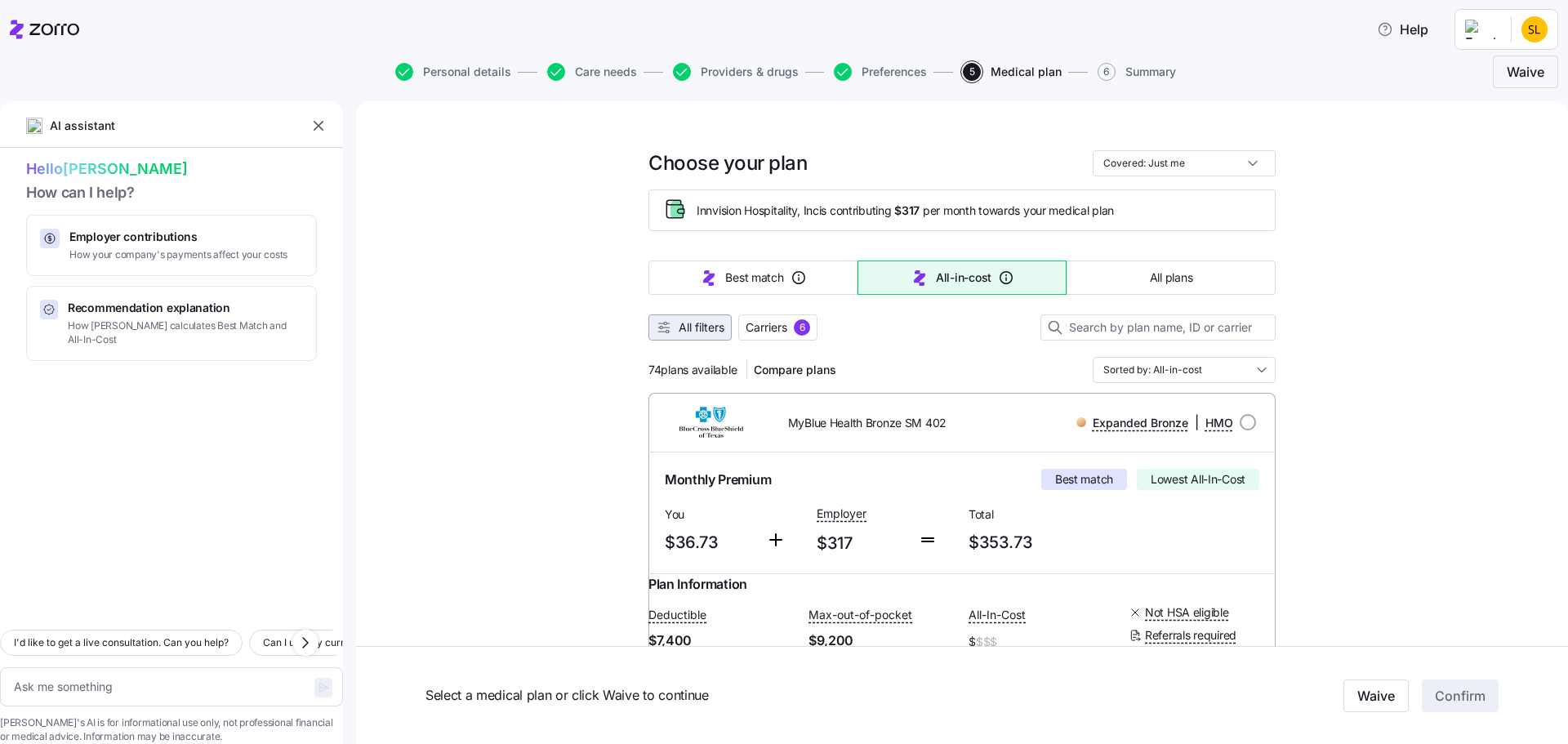
click at [693, 329] on span "All filters" at bounding box center [701, 327] width 45 height 17
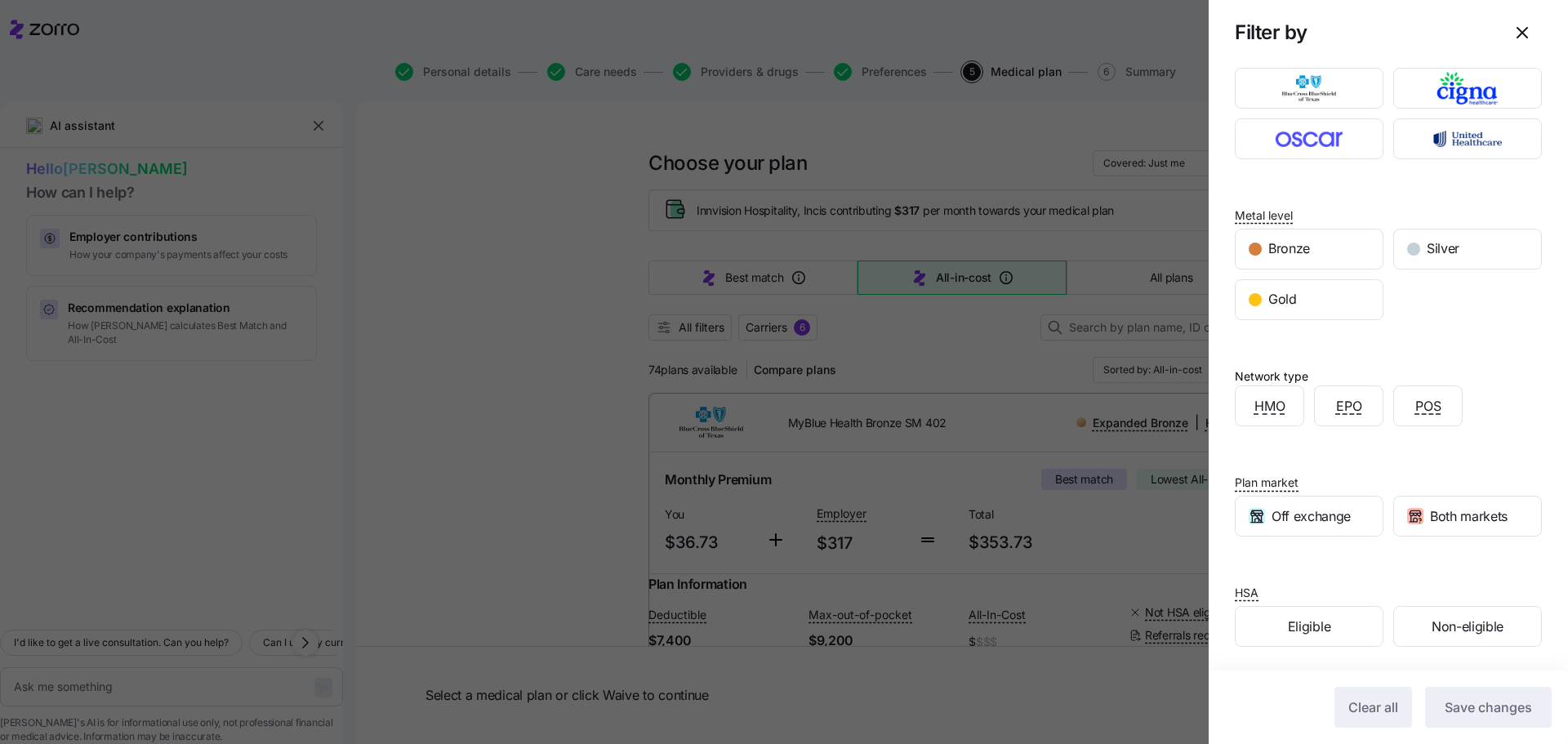
scroll to position [84, 0]
click at [1358, 627] on div "Eligible" at bounding box center [1310, 623] width 147 height 39
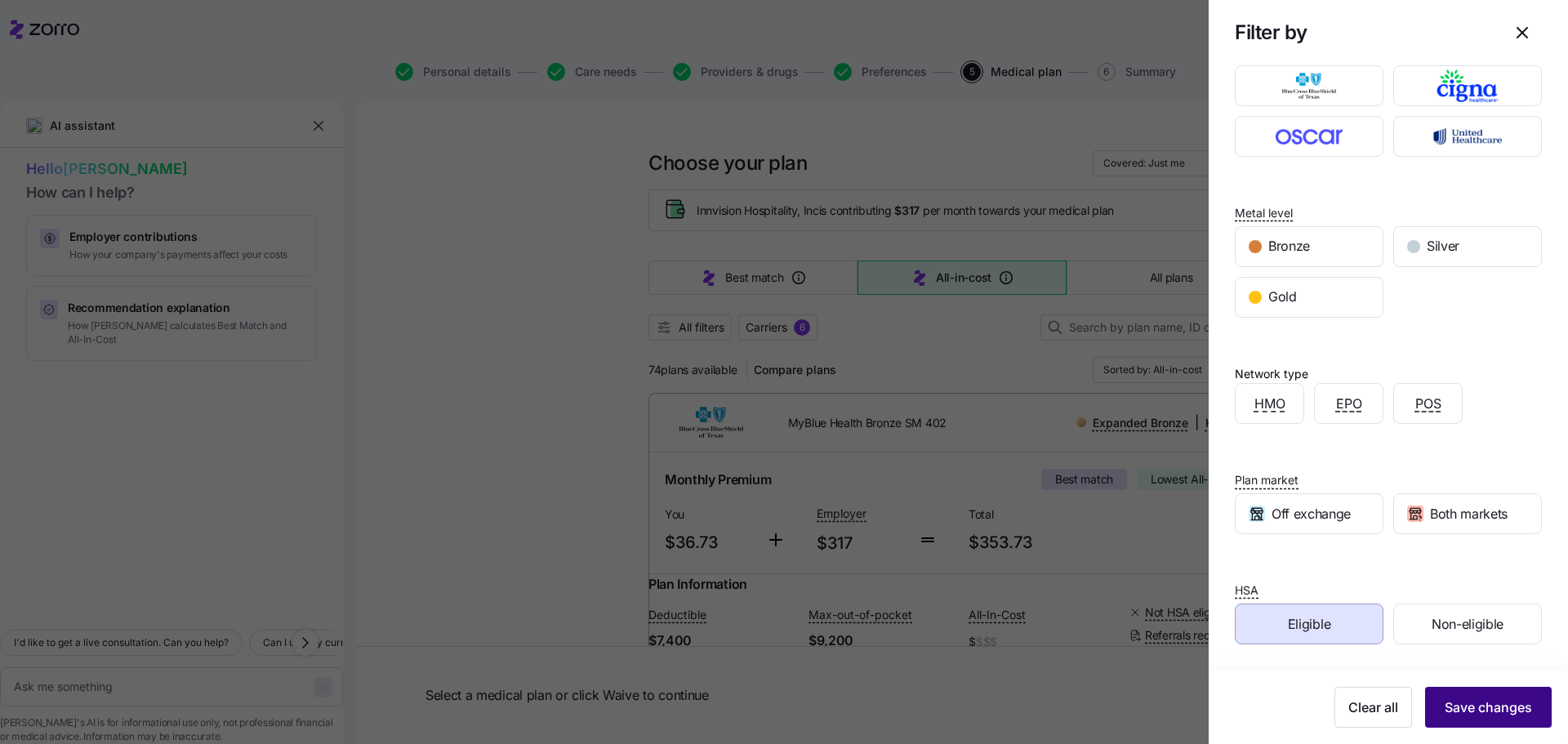
click at [1488, 718] on button "Save changes" at bounding box center [1489, 707] width 127 height 41
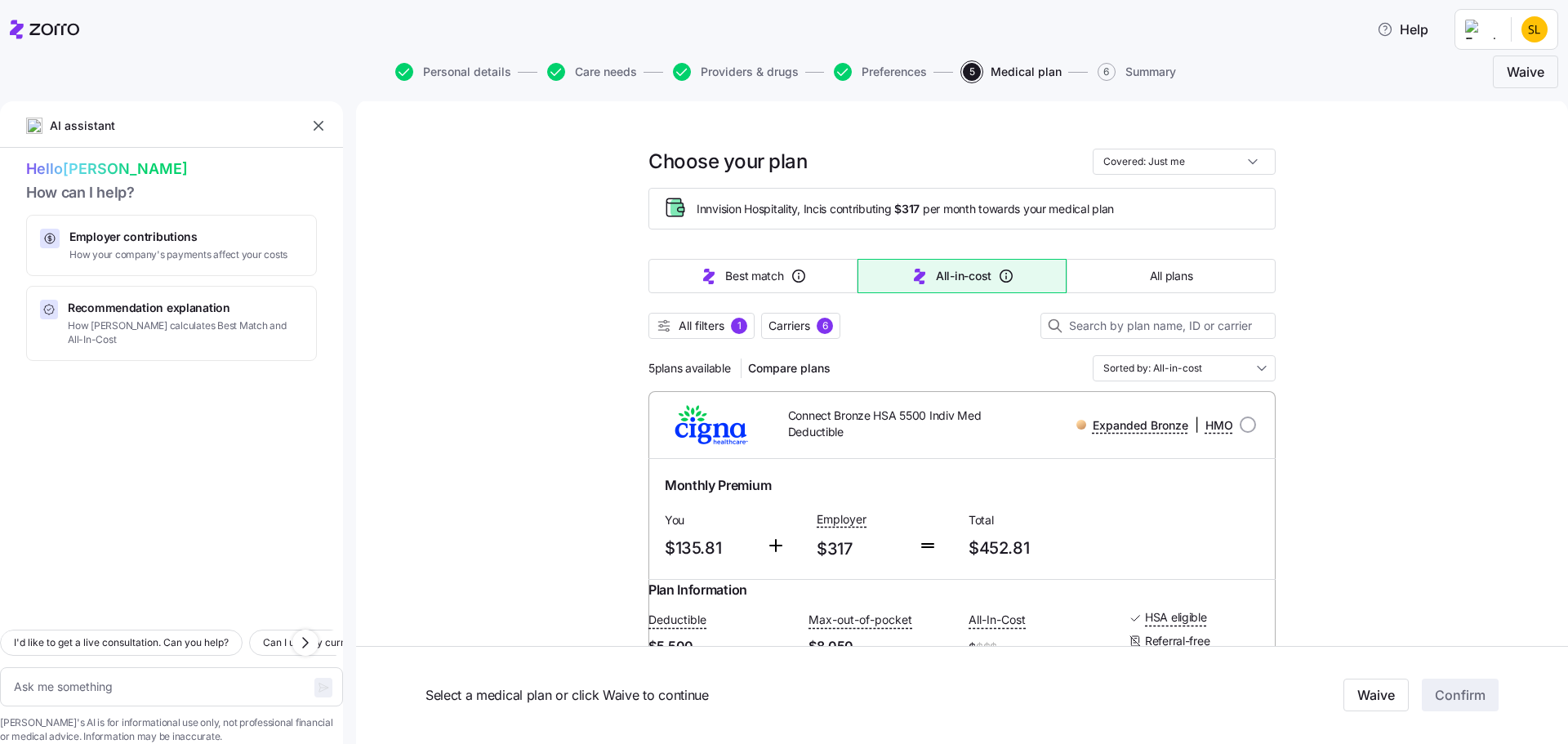
scroll to position [0, 0]
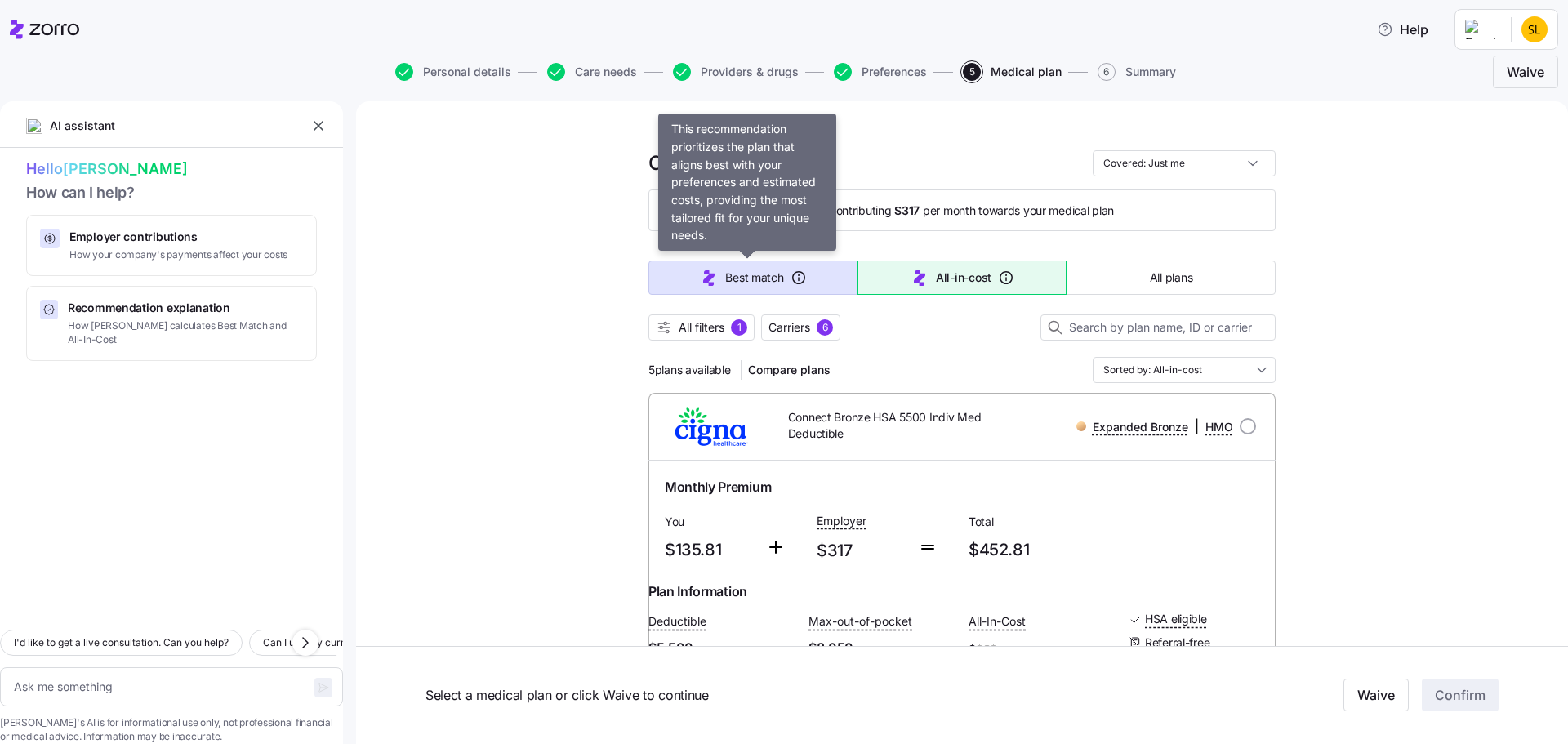
click at [729, 266] on button "Best match" at bounding box center [753, 277] width 210 height 34
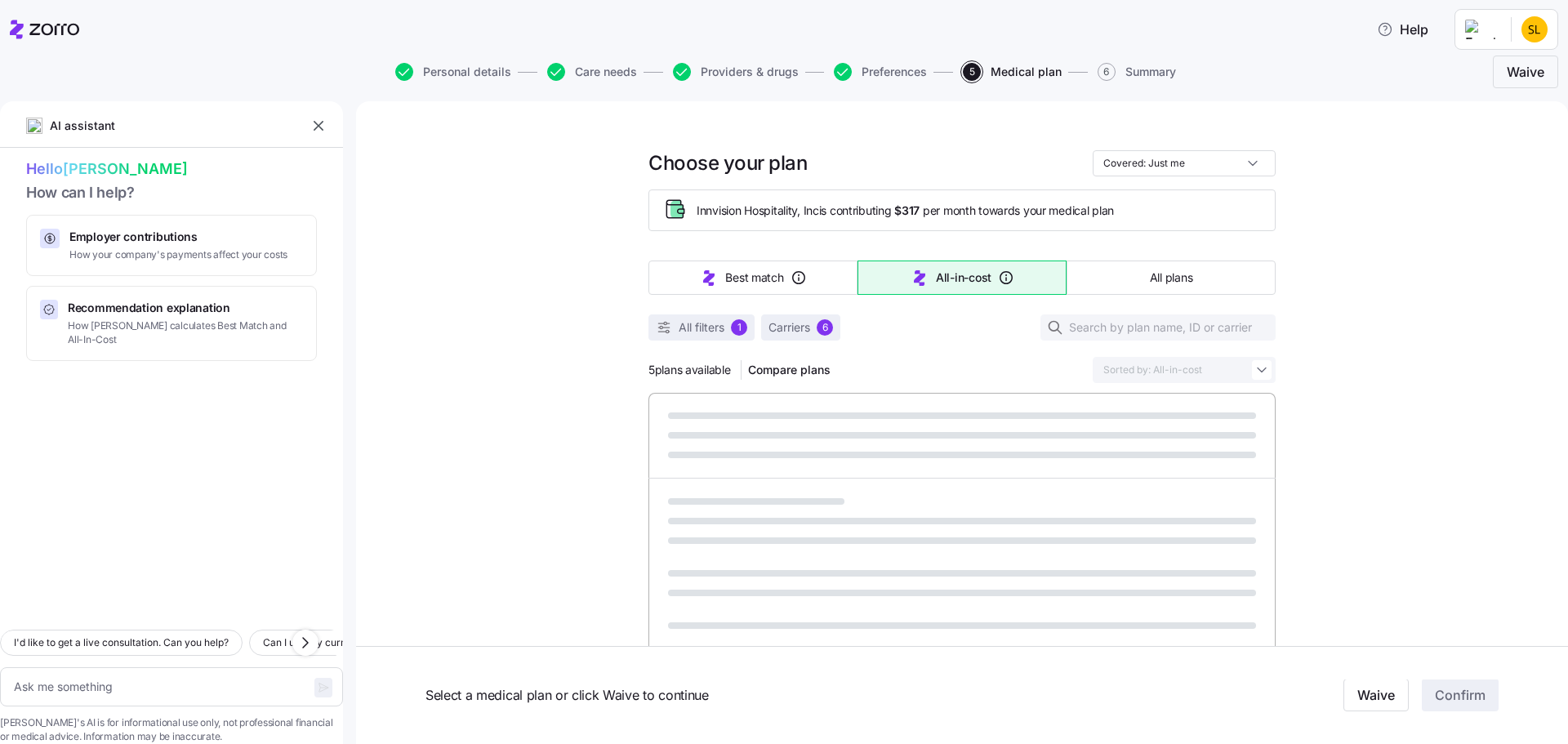
type textarea "x"
type input "Sorted by: Best match"
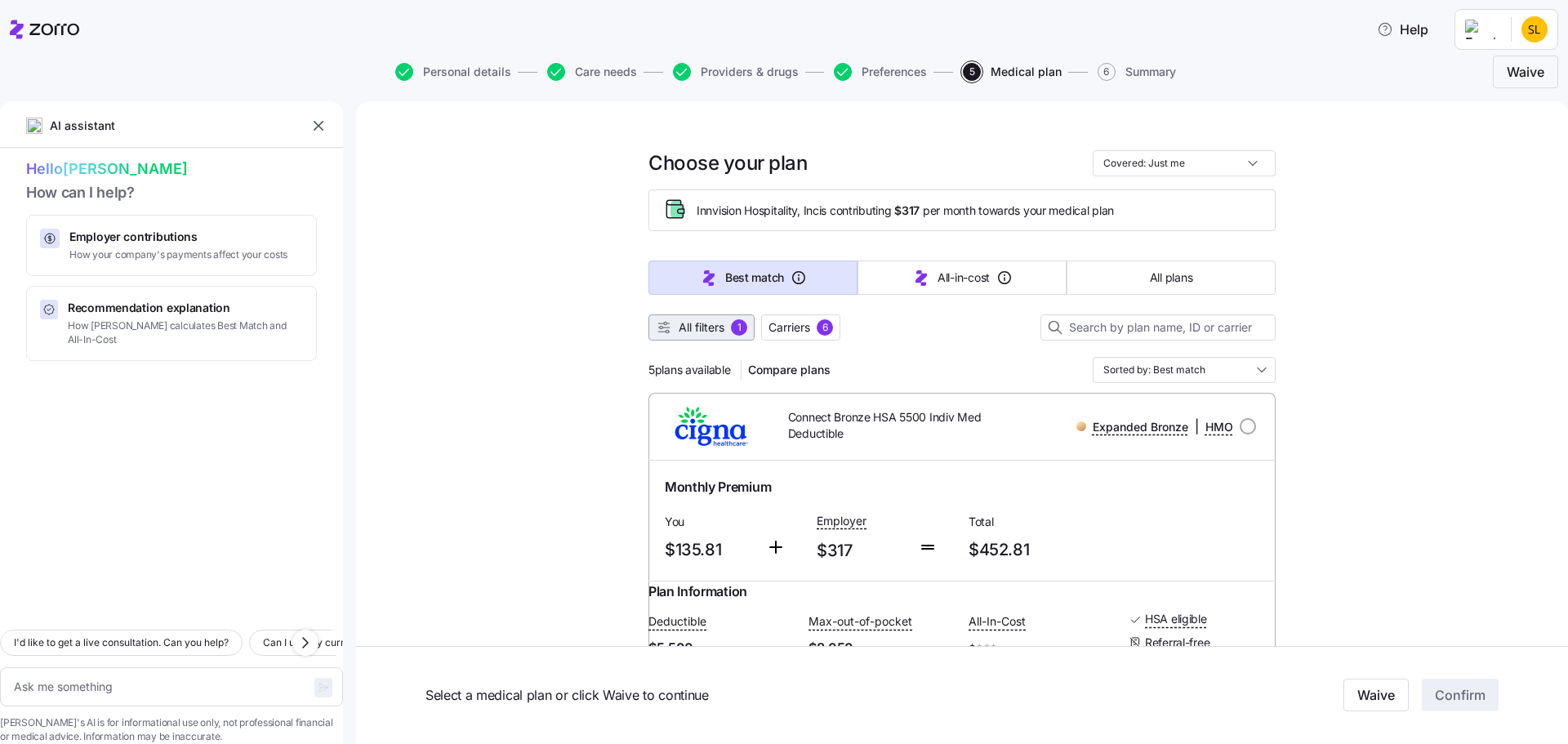
click at [671, 327] on span "All filters 1" at bounding box center [701, 327] width 92 height 17
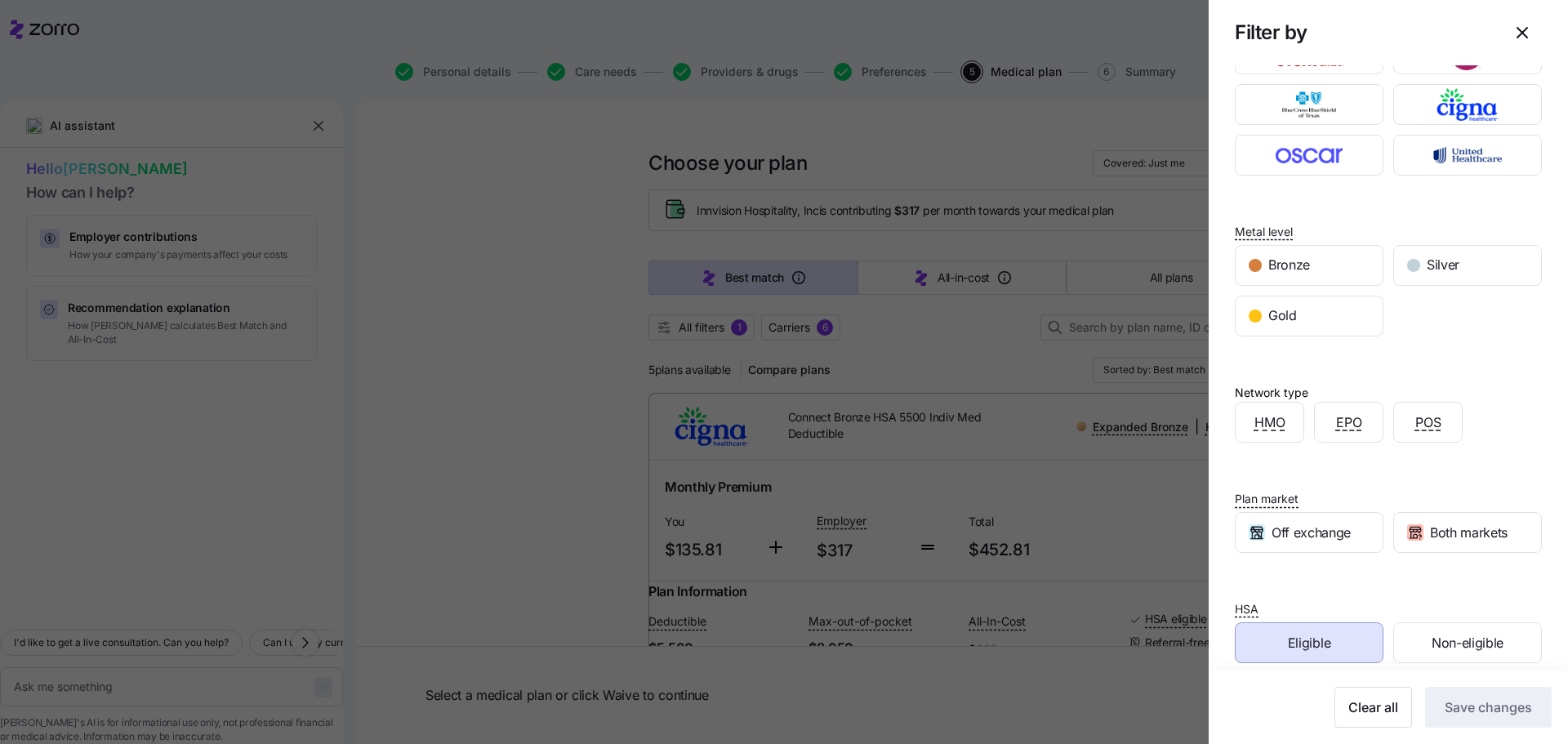
scroll to position [84, 0]
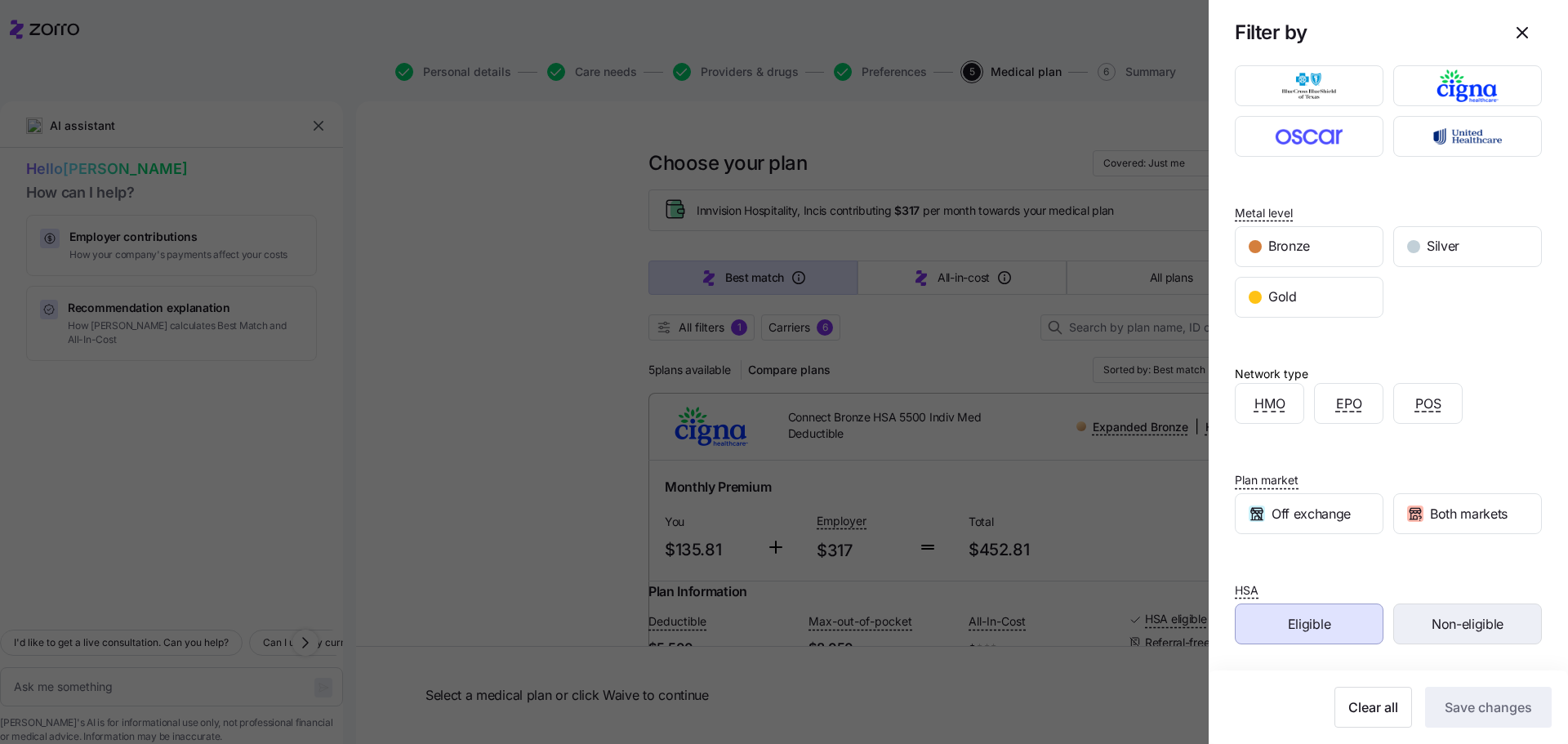
click at [1432, 619] on span "Non-eligible" at bounding box center [1468, 624] width 72 height 20
click at [1502, 713] on span "Save changes" at bounding box center [1489, 707] width 87 height 19
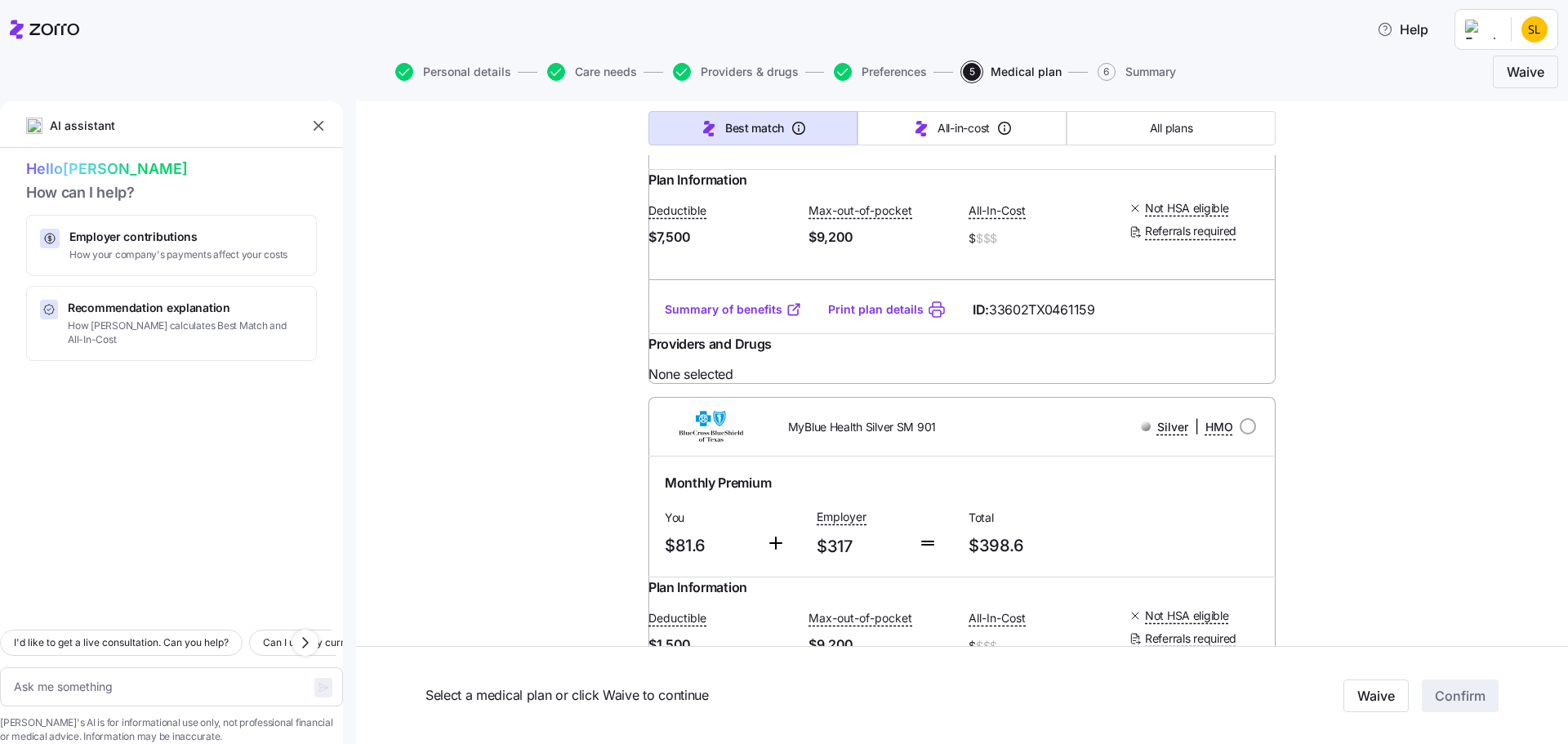
scroll to position [817, 0]
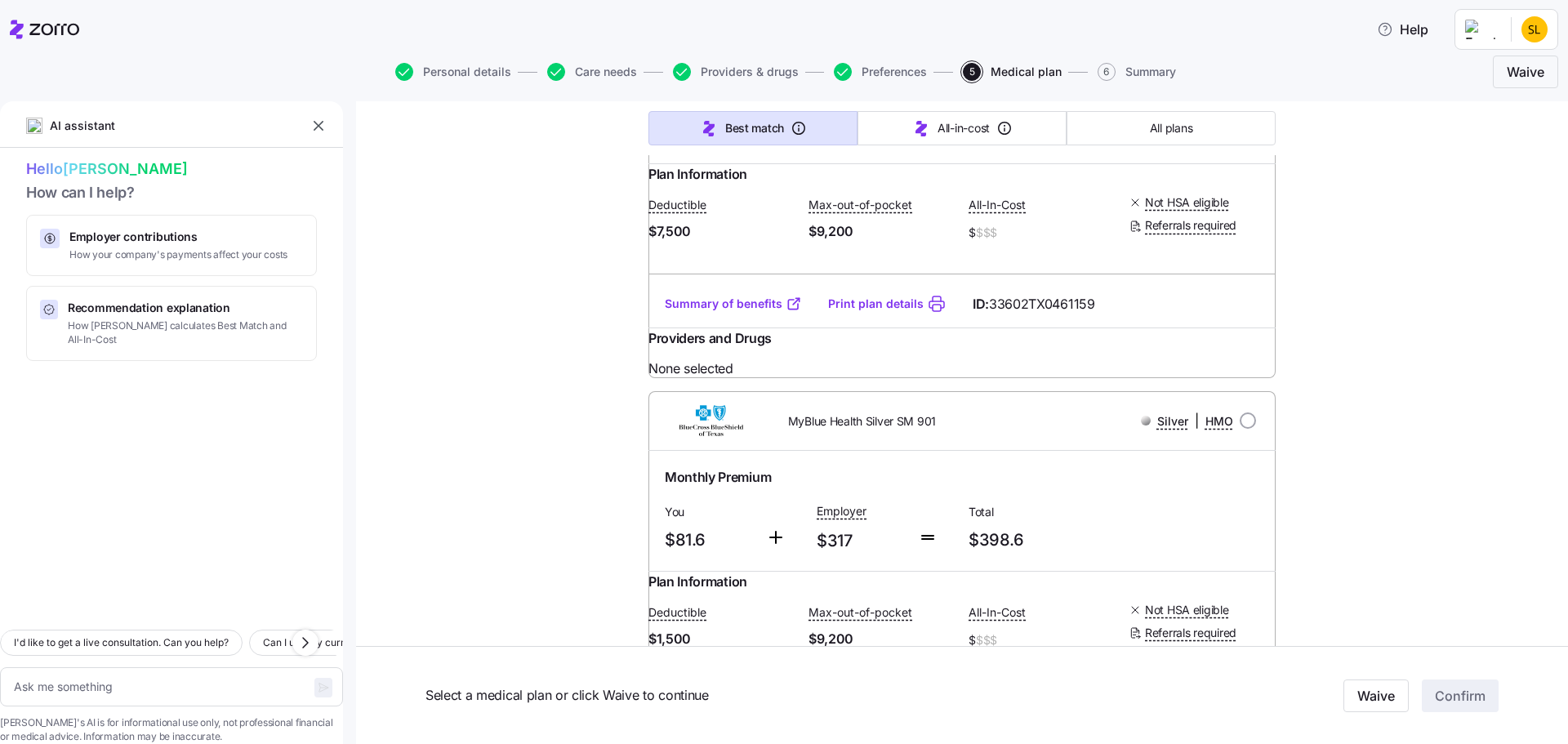
click at [705, 312] on link "Summary of benefits" at bounding box center [733, 304] width 137 height 17
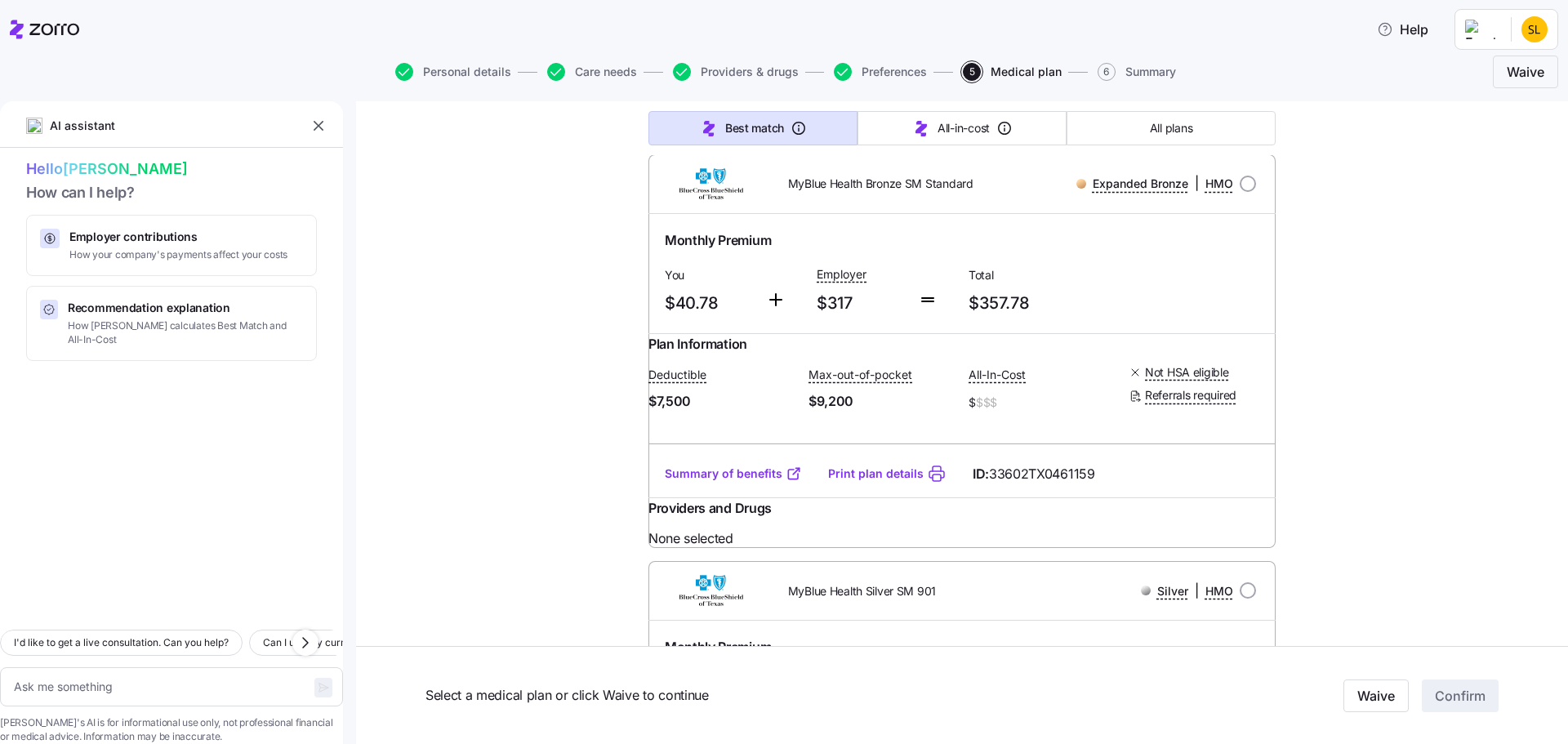
scroll to position [653, 0]
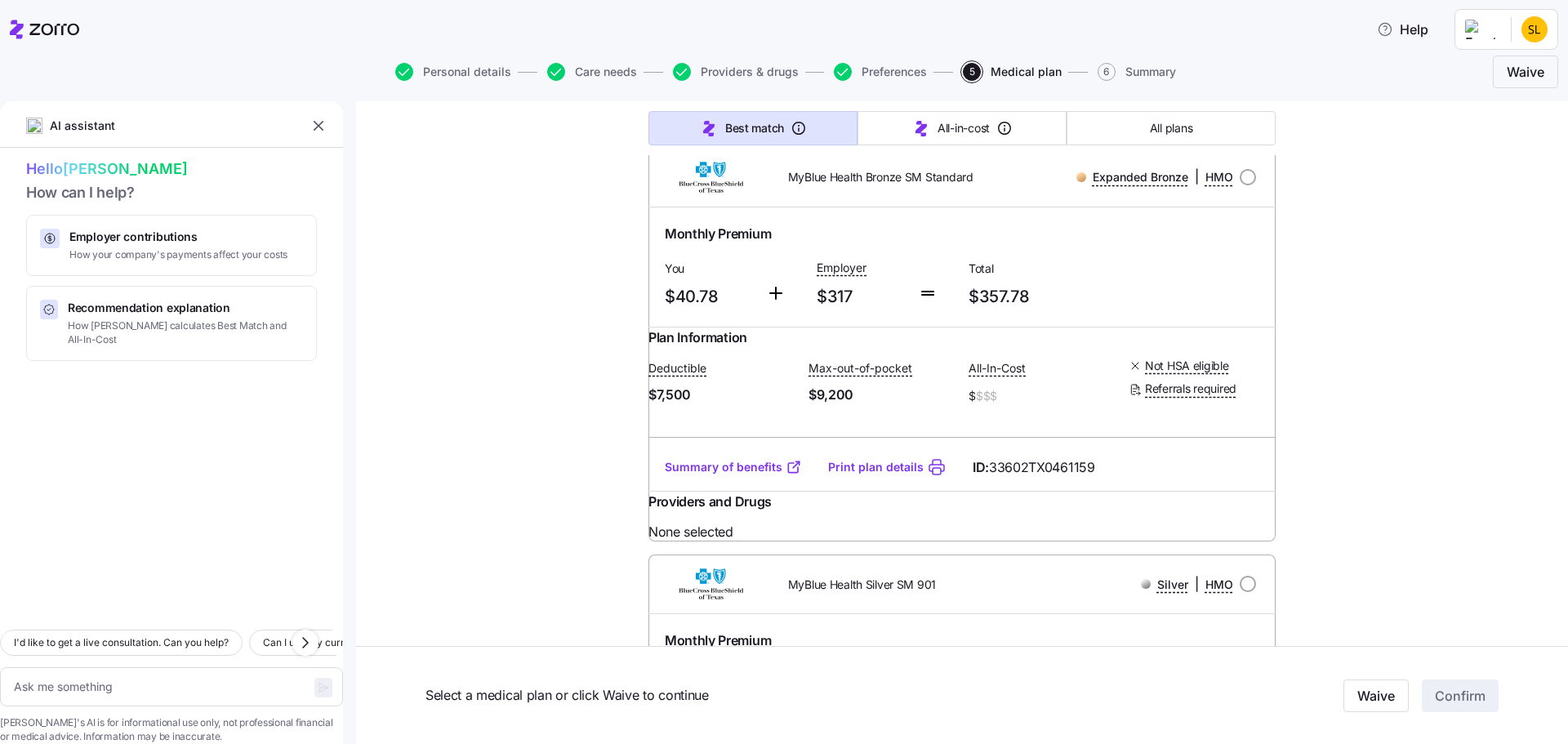
click at [746, 476] on link "Summary of benefits" at bounding box center [733, 467] width 137 height 17
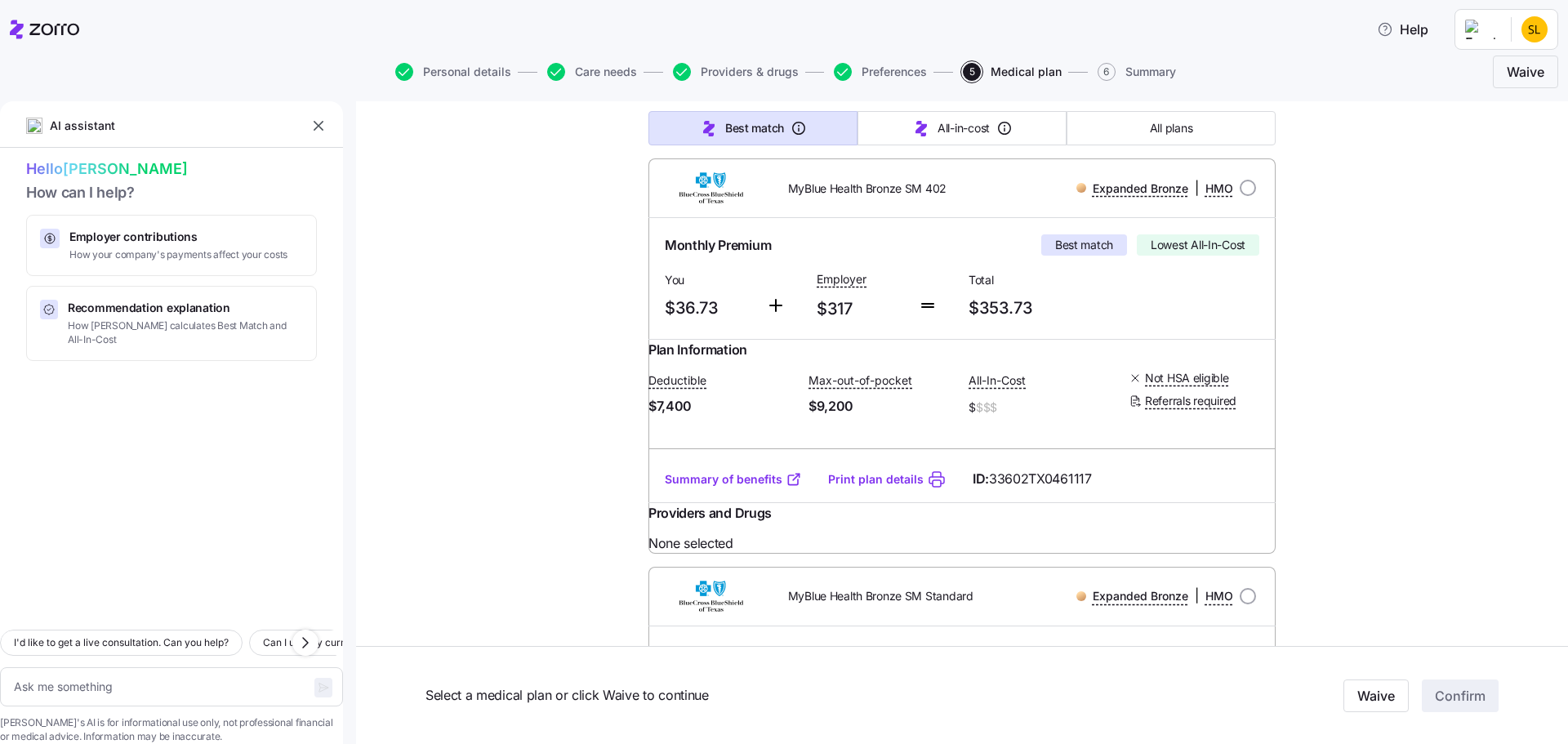
scroll to position [245, 0]
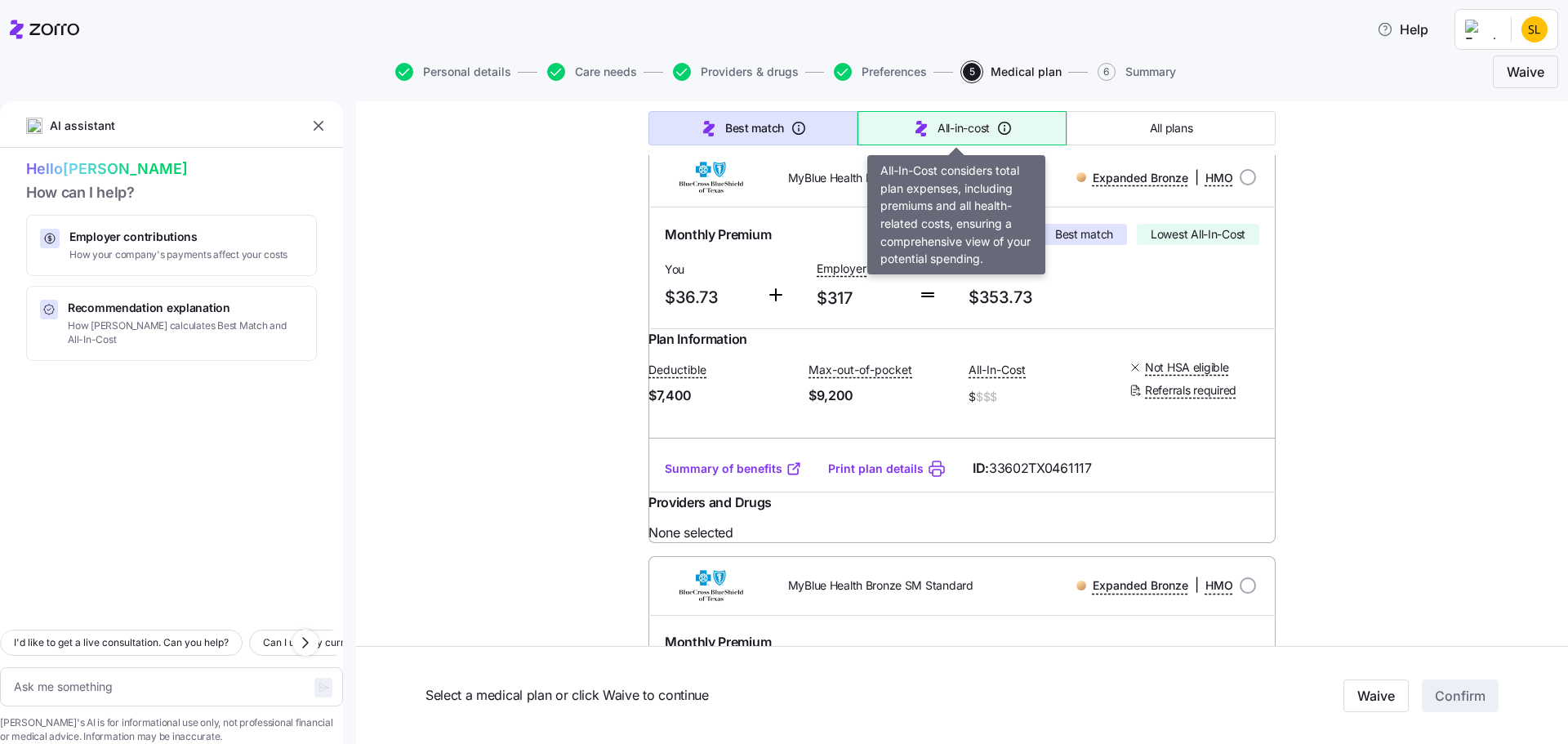
click at [946, 128] on span "All-in-cost" at bounding box center [964, 128] width 52 height 17
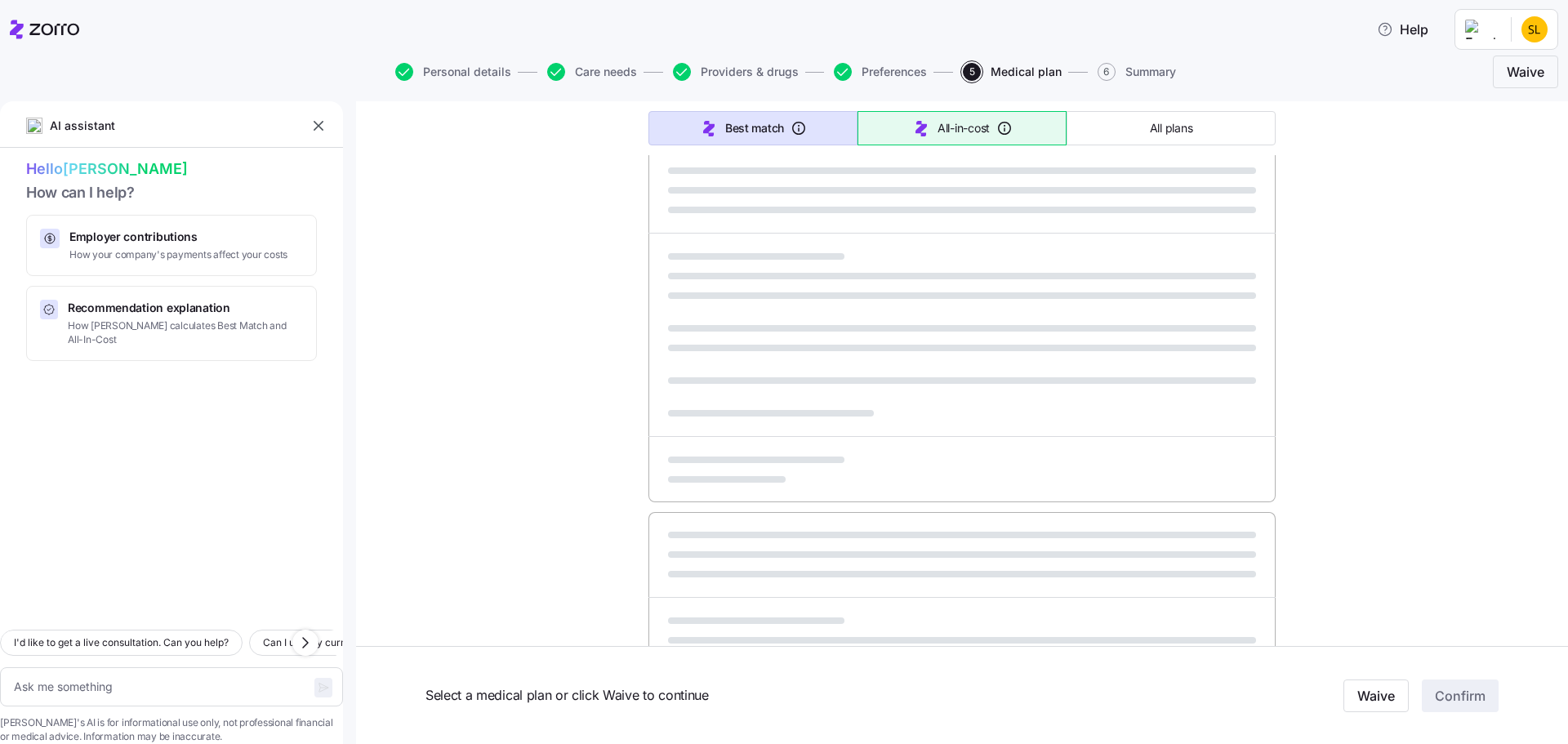
type textarea "x"
type input "Sorted by: All-in-cost"
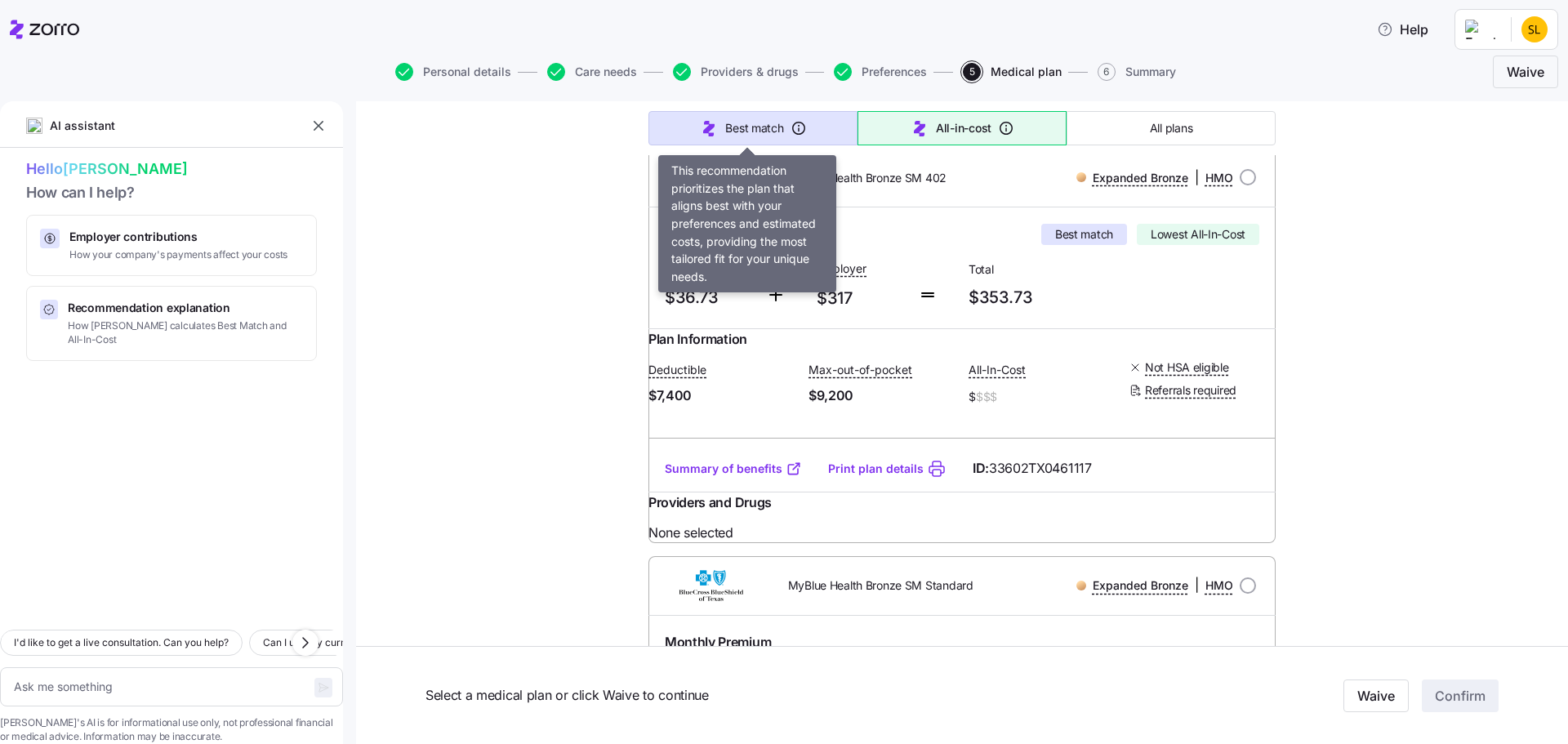
click at [754, 121] on span "Best match" at bounding box center [754, 128] width 58 height 17
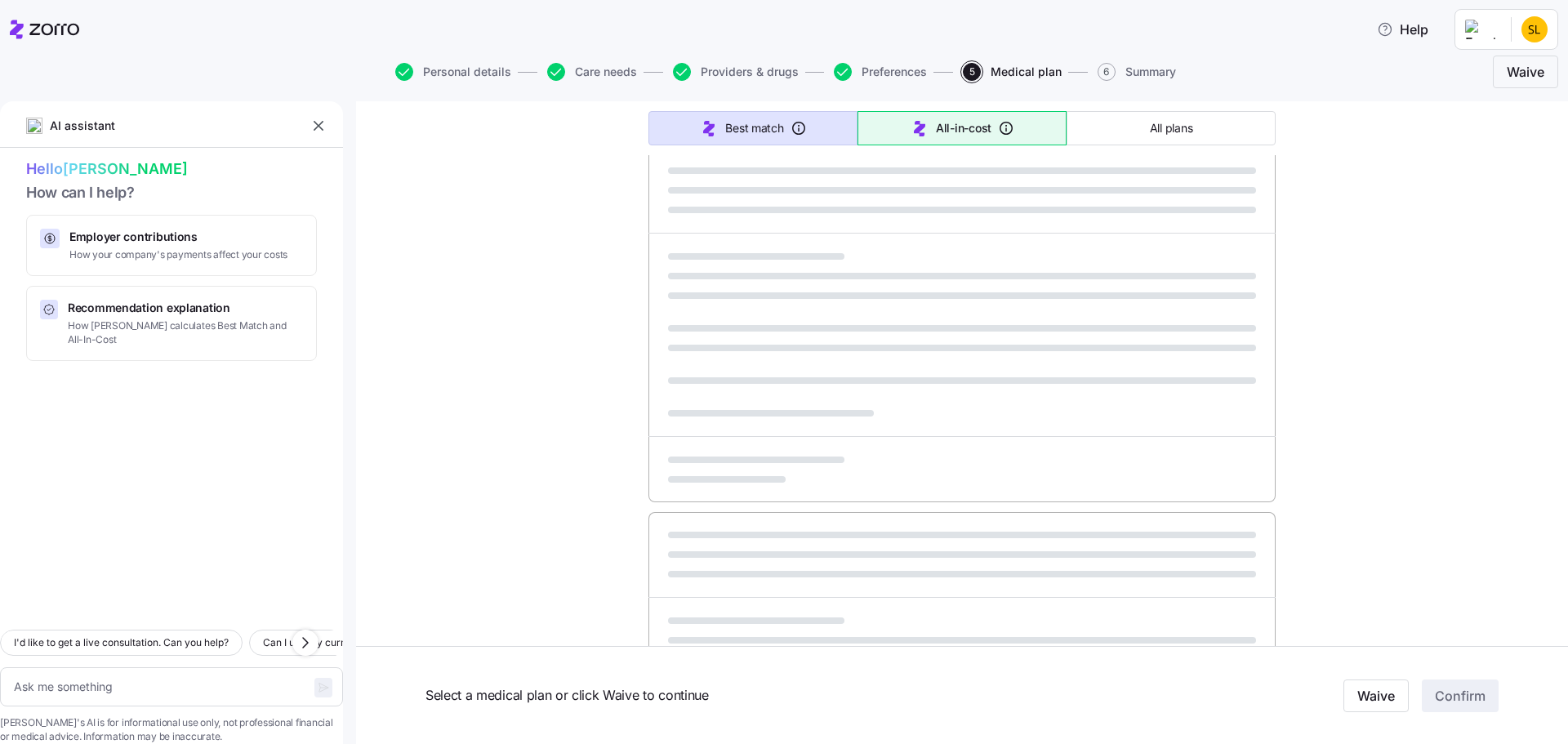
type textarea "x"
type input "Sorted by: Best match"
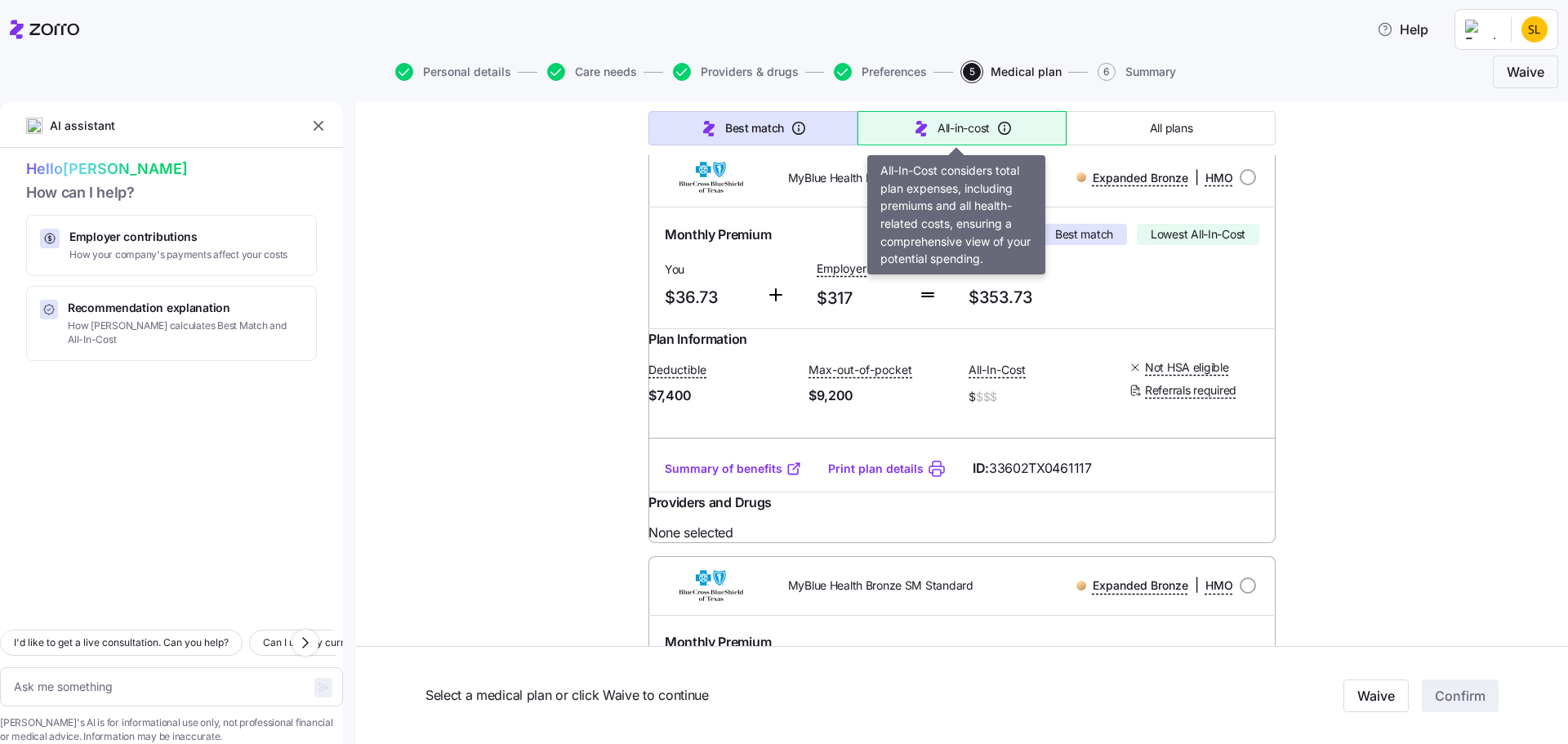
click at [920, 123] on icon "button" at bounding box center [921, 128] width 19 height 19
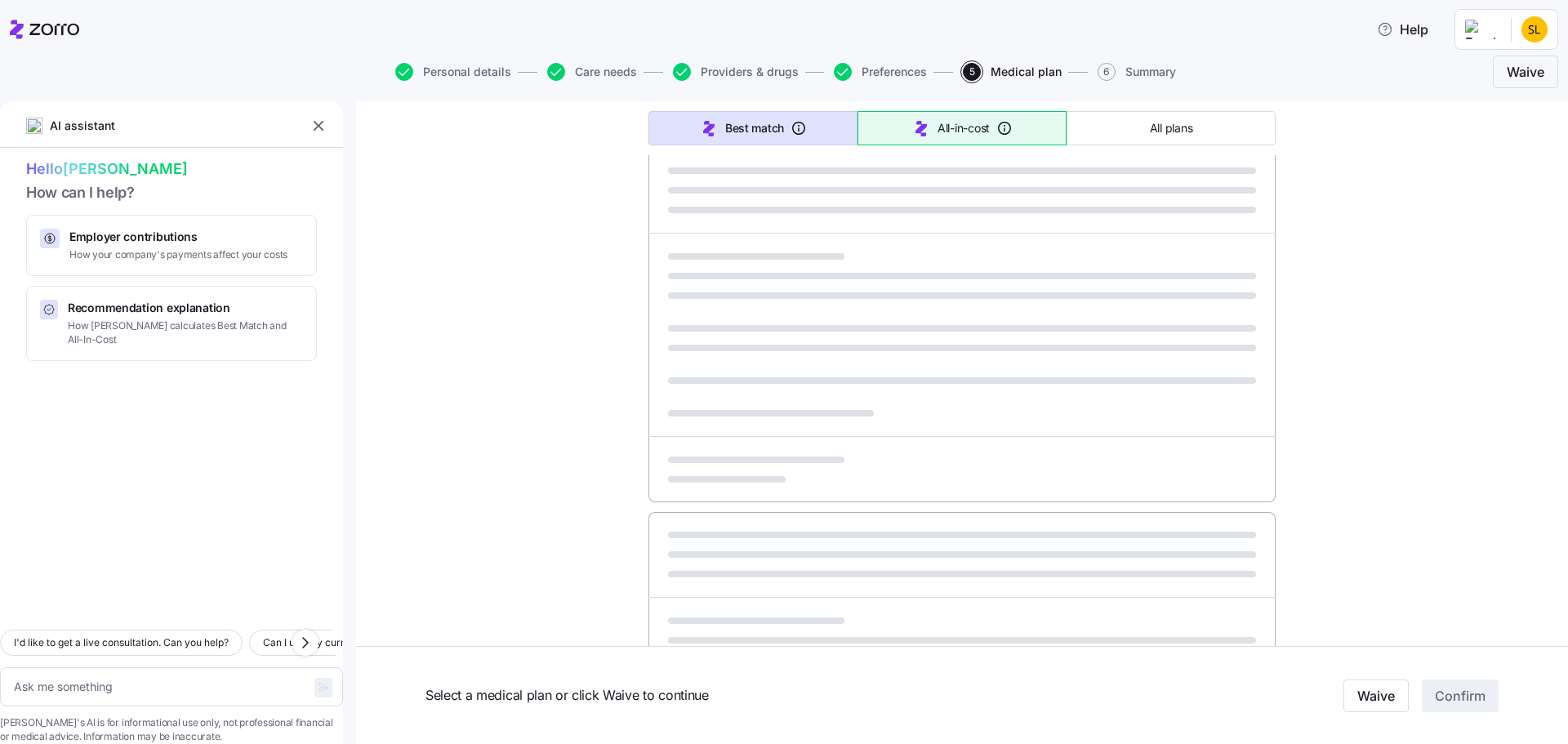
type textarea "x"
type input "Sorted by: All-in-cost"
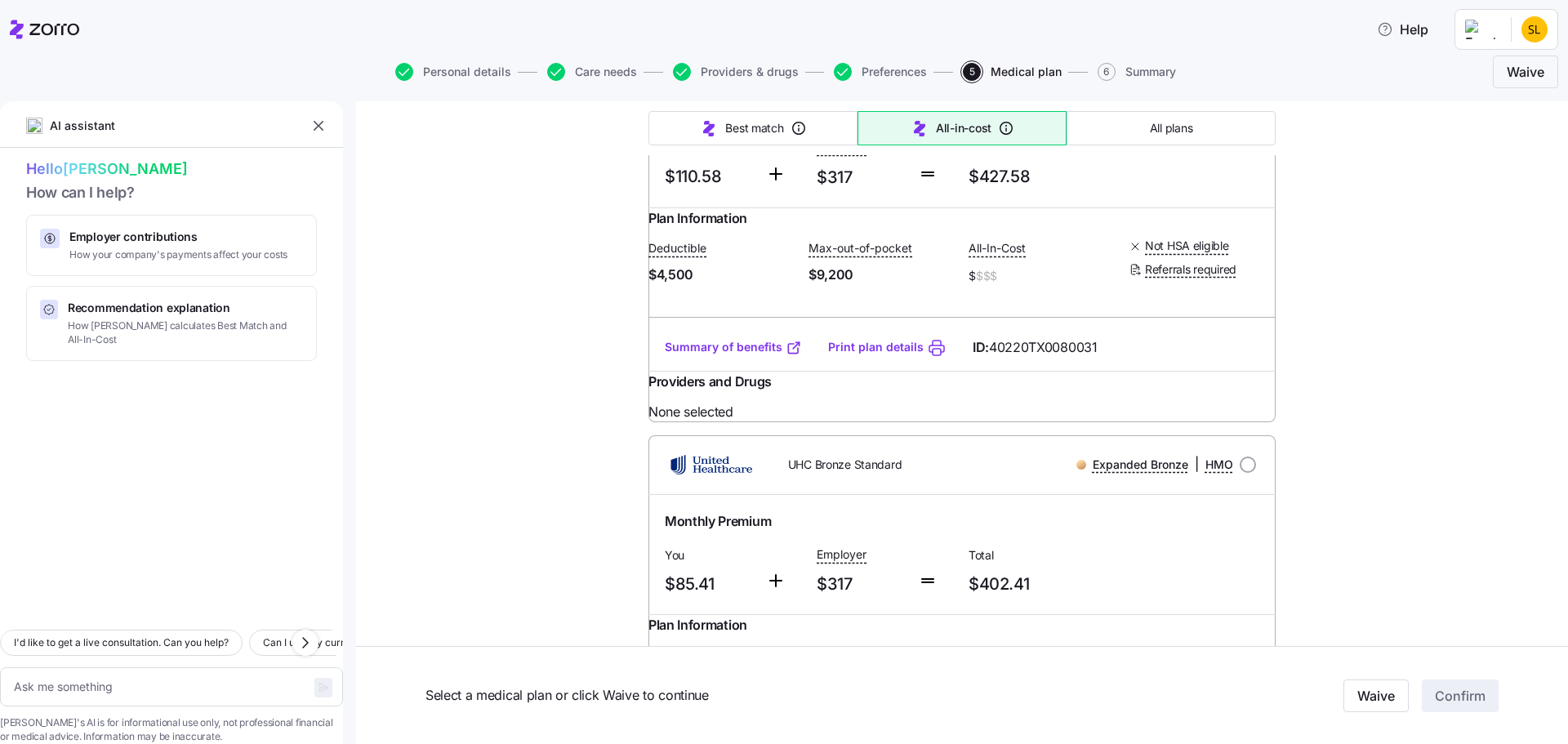
scroll to position [1634, 0]
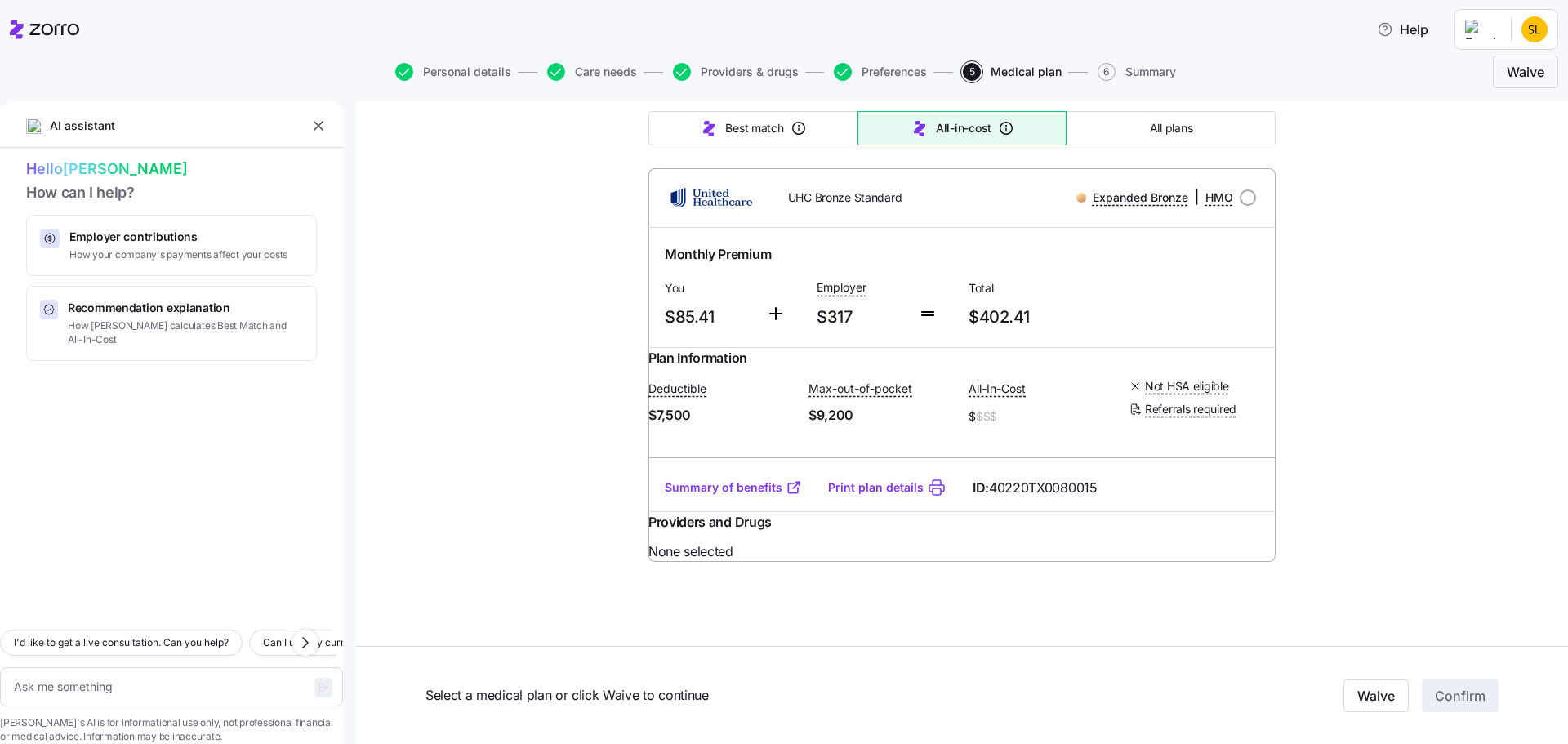
type textarea "x"
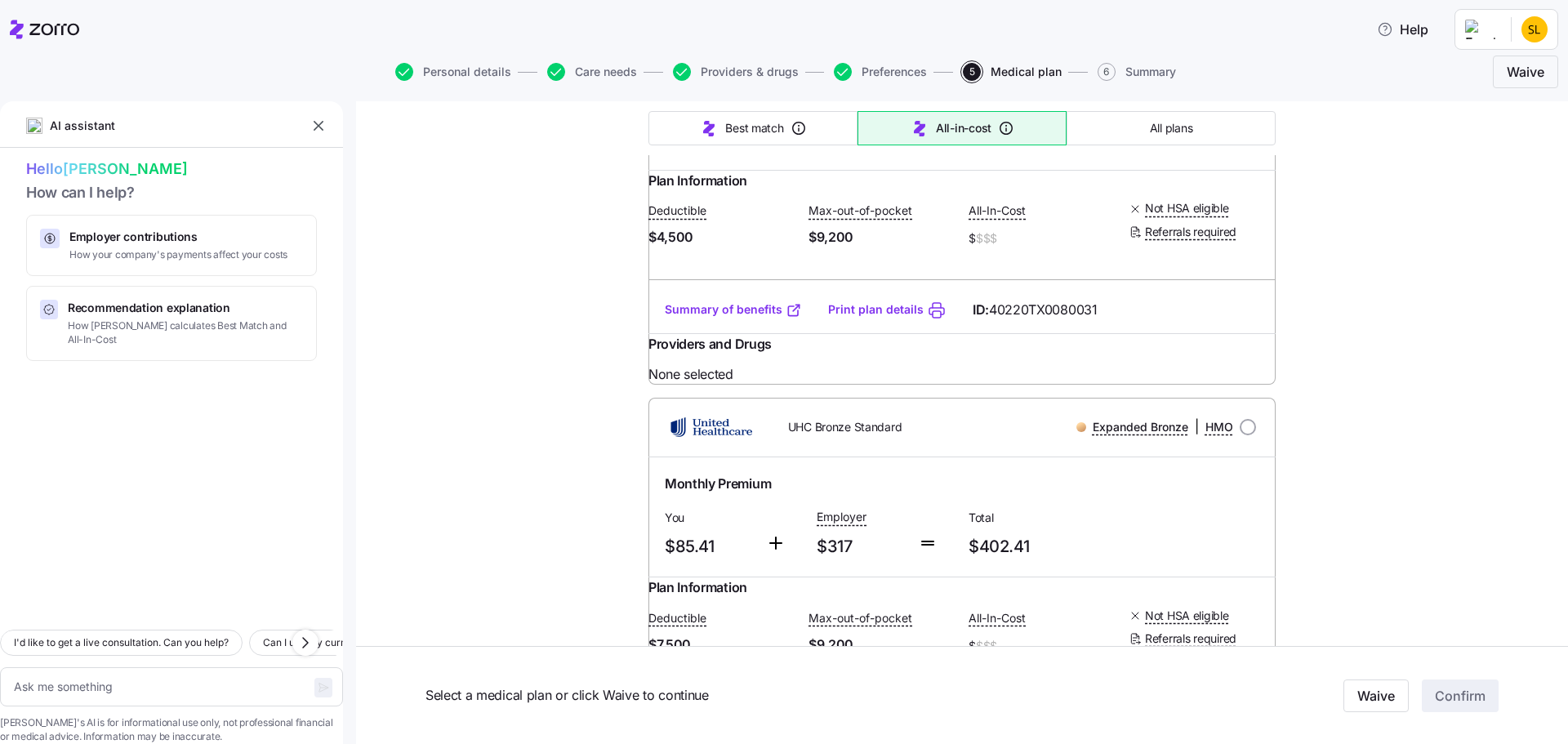
click at [731, 318] on link "Summary of benefits" at bounding box center [733, 309] width 137 height 17
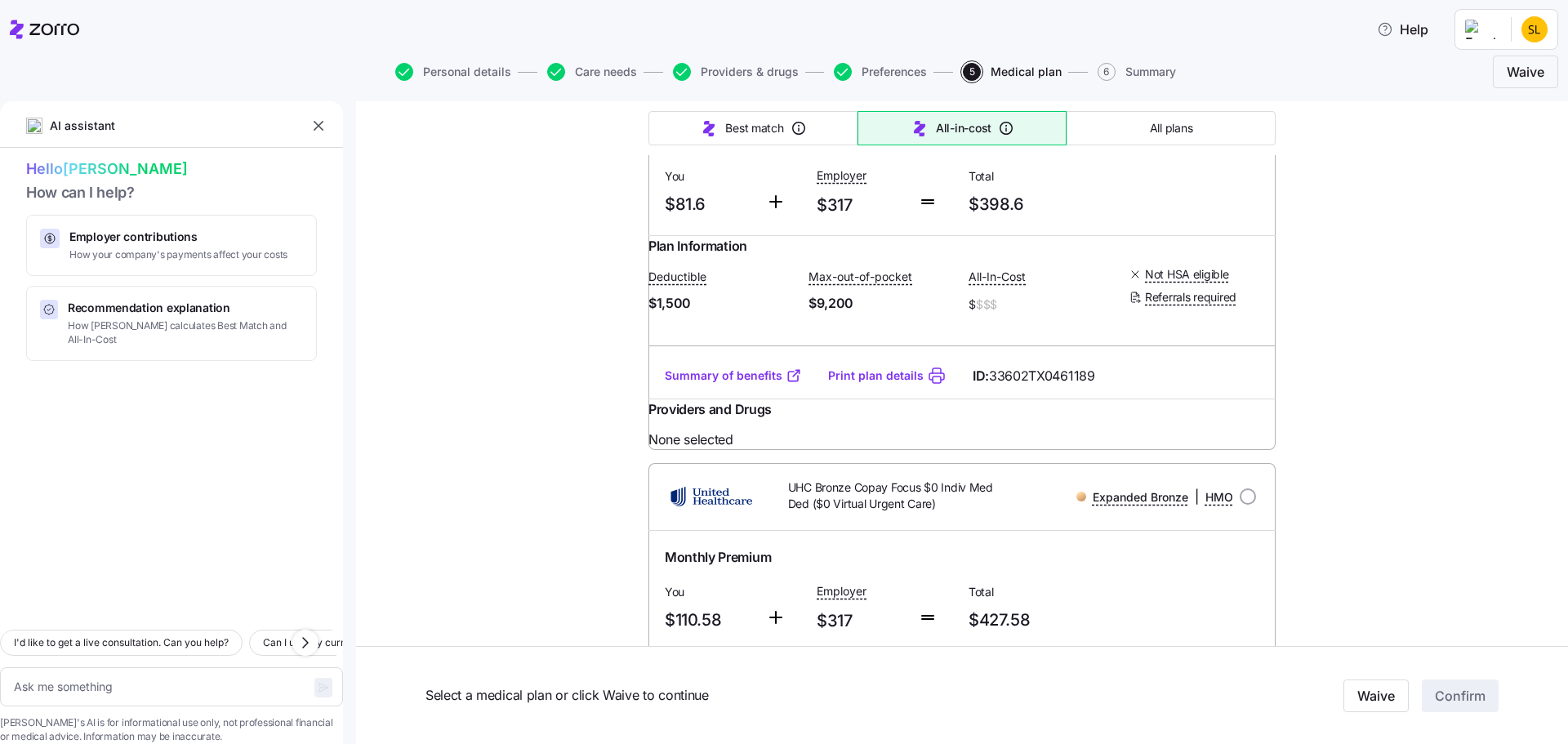
scroll to position [1144, 0]
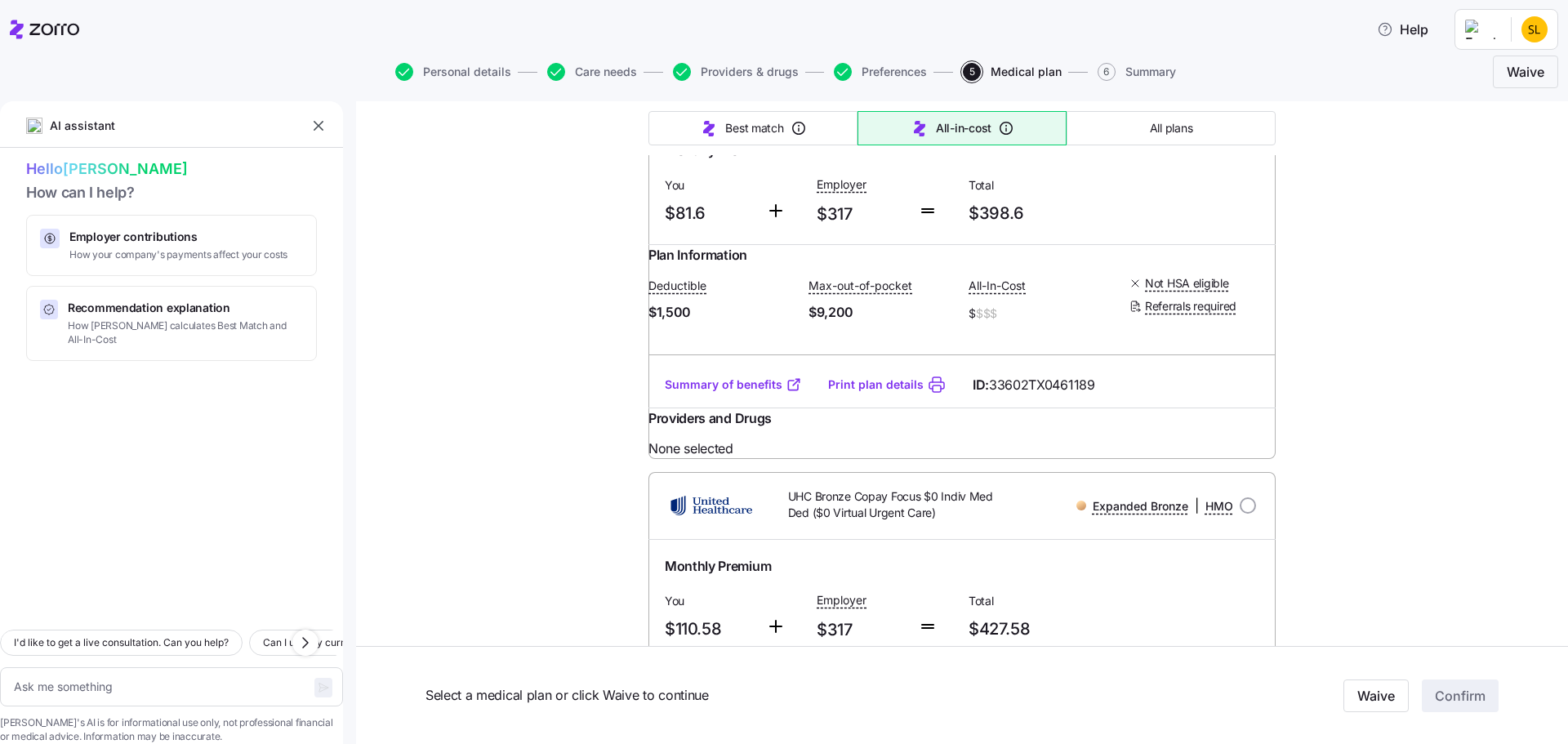
click at [747, 393] on link "Summary of benefits" at bounding box center [733, 384] width 137 height 17
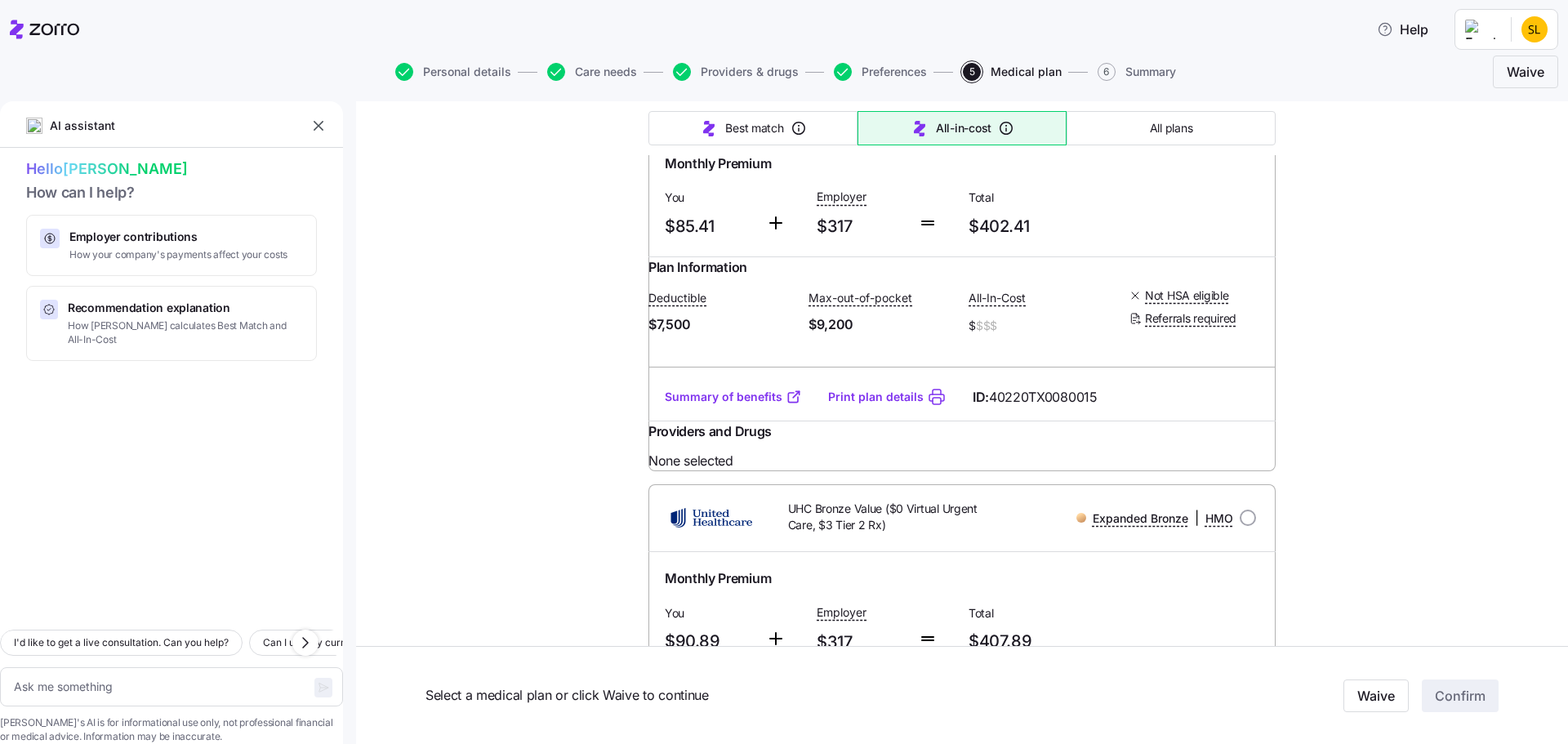
scroll to position [1960, 0]
